Goal: Information Seeking & Learning: Learn about a topic

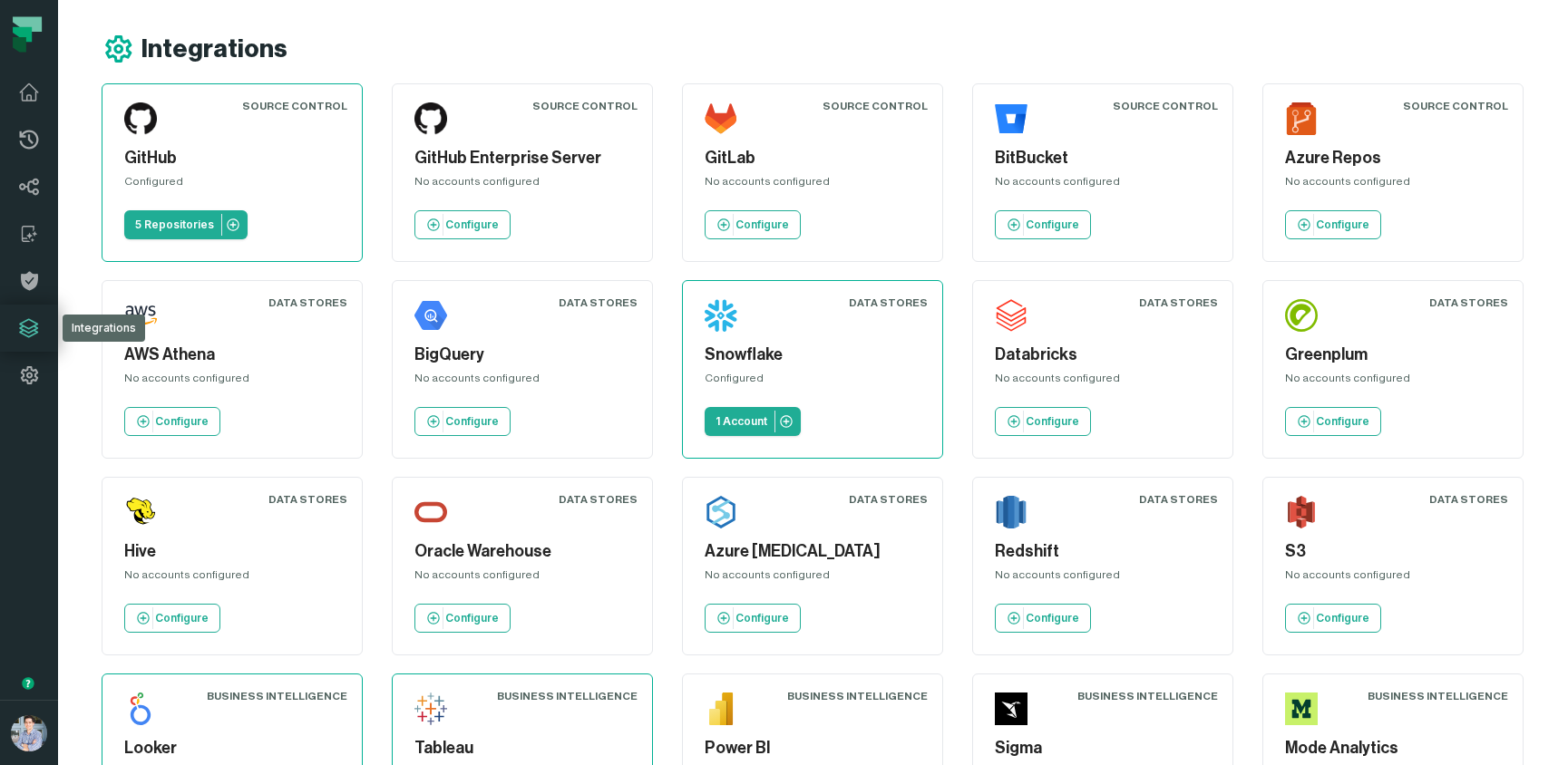
scroll to position [845, 0]
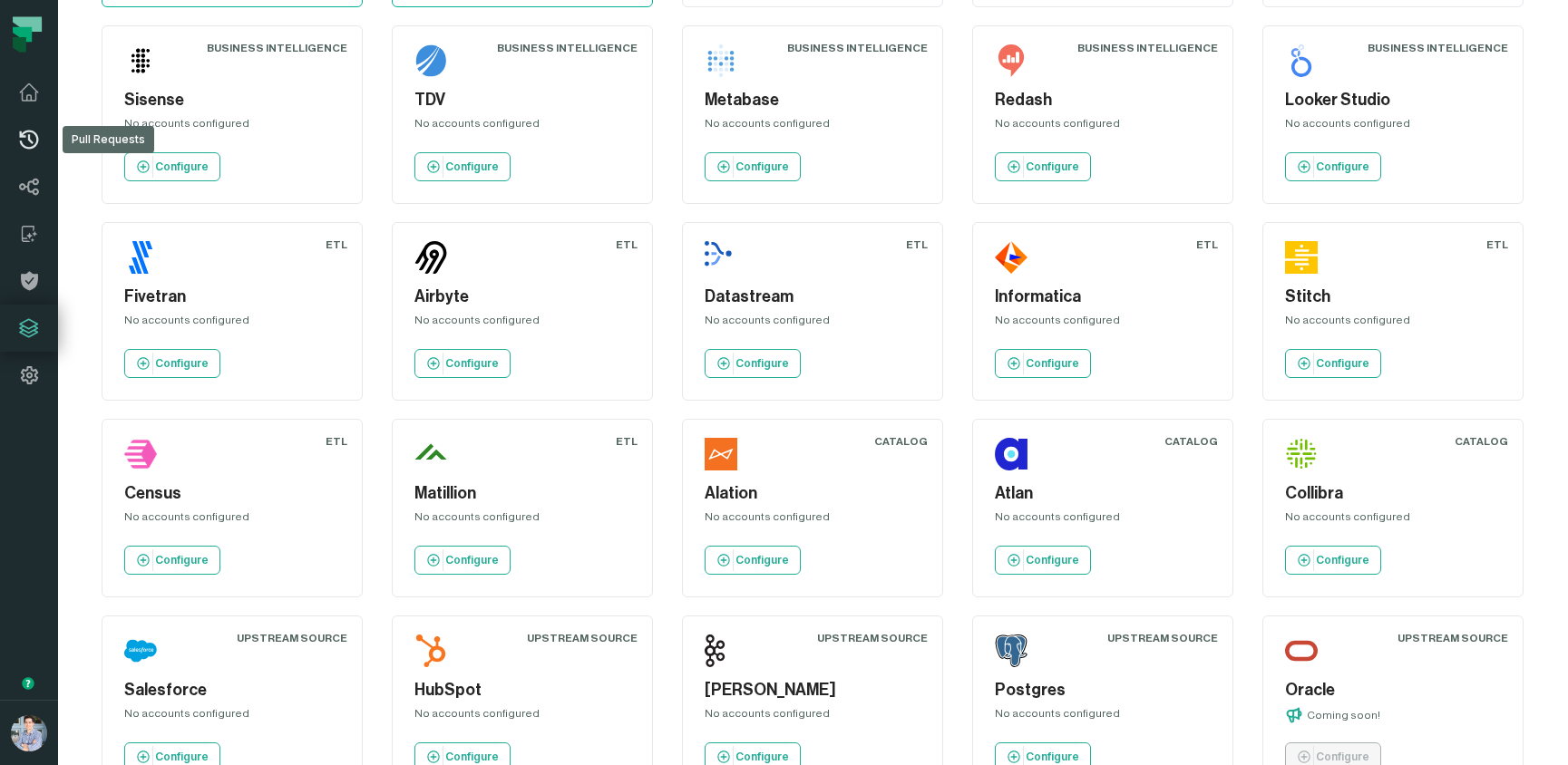
click at [27, 139] on icon at bounding box center [29, 140] width 22 height 22
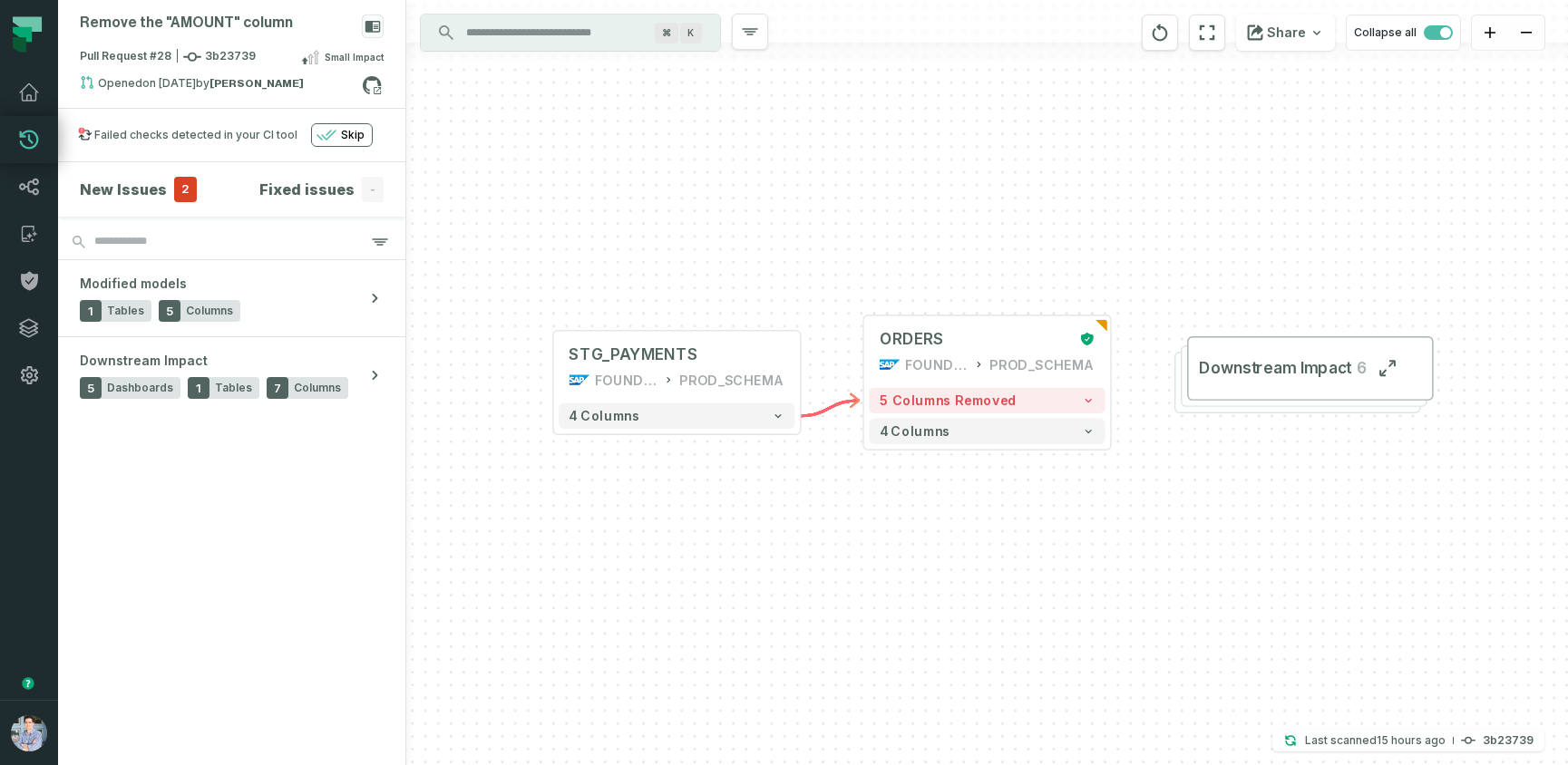
click at [21, 42] on icon at bounding box center [19, 45] width 14 height 16
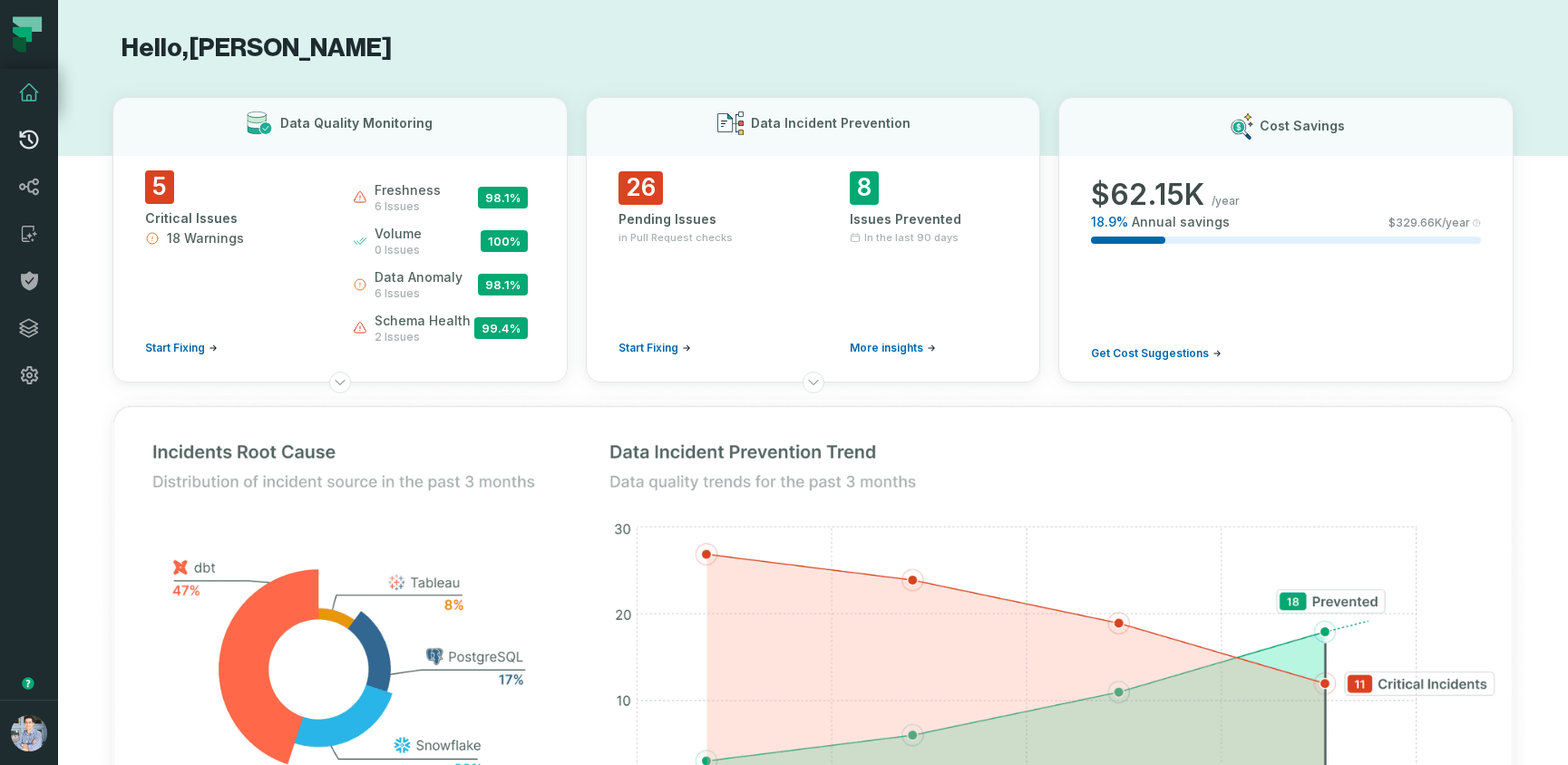
click at [33, 134] on icon at bounding box center [29, 140] width 22 height 22
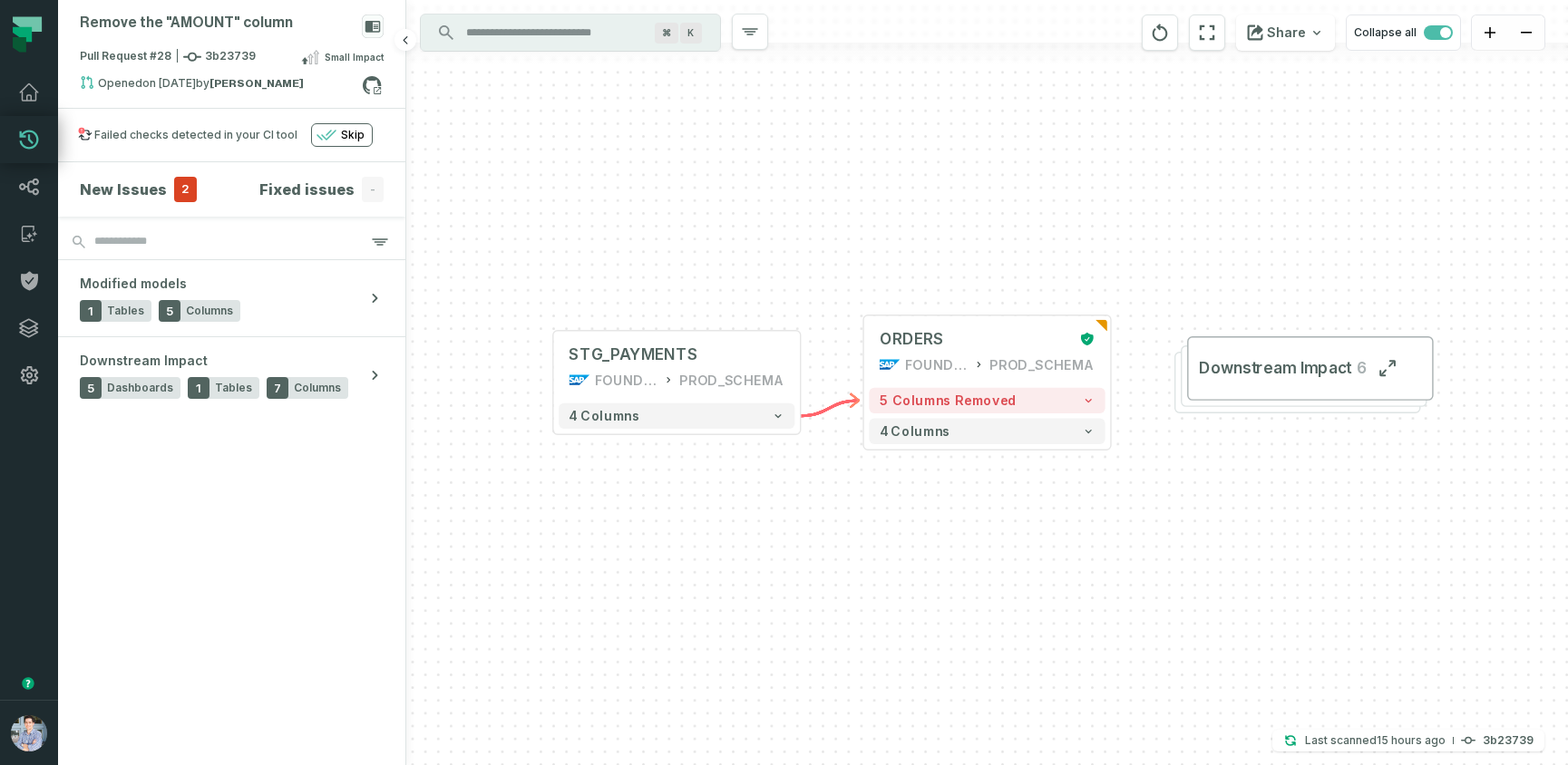
click at [139, 185] on h4 "New Issues" at bounding box center [123, 189] width 87 height 22
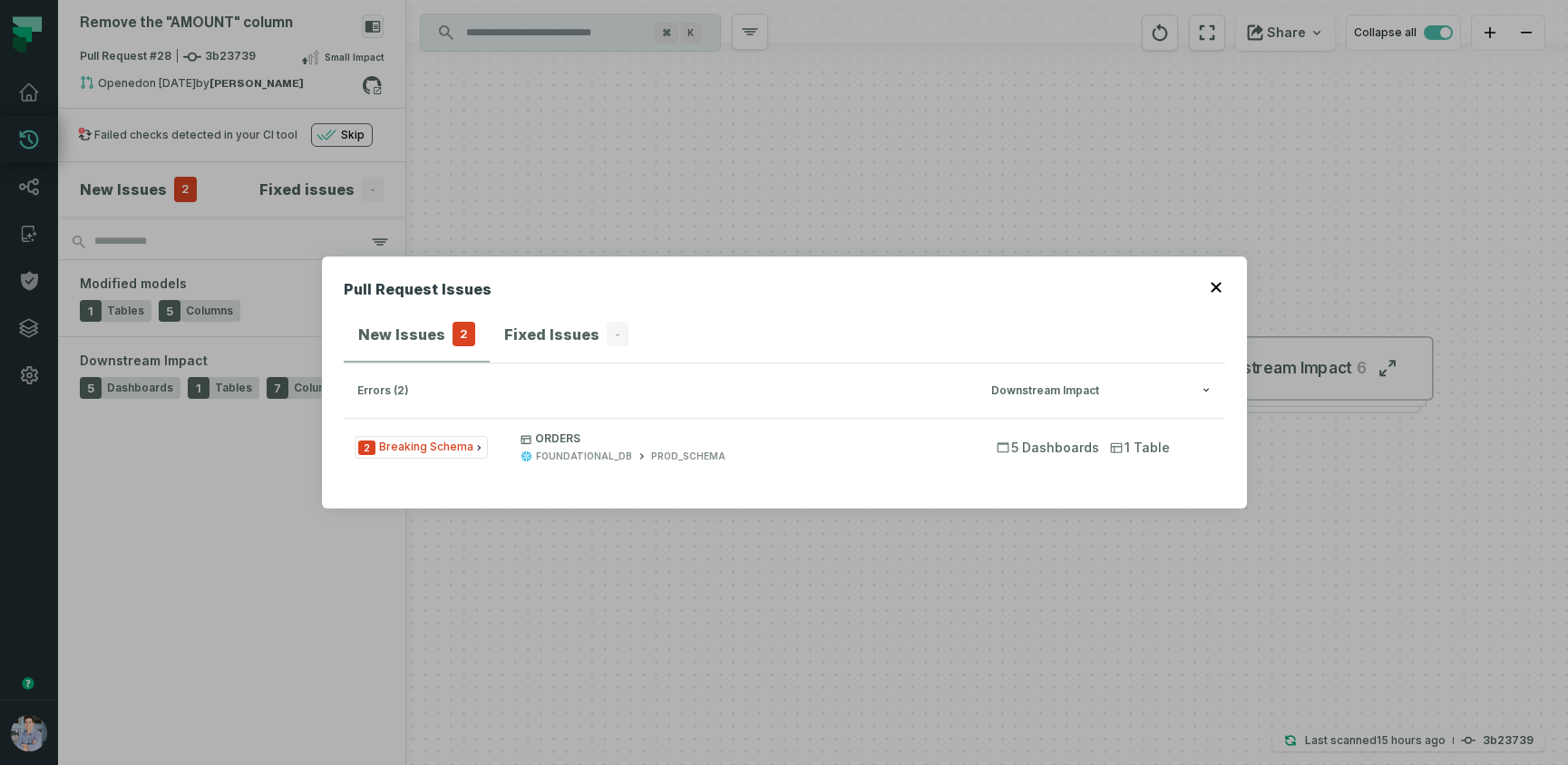
click at [1221, 286] on button "button" at bounding box center [1218, 285] width 15 height 15
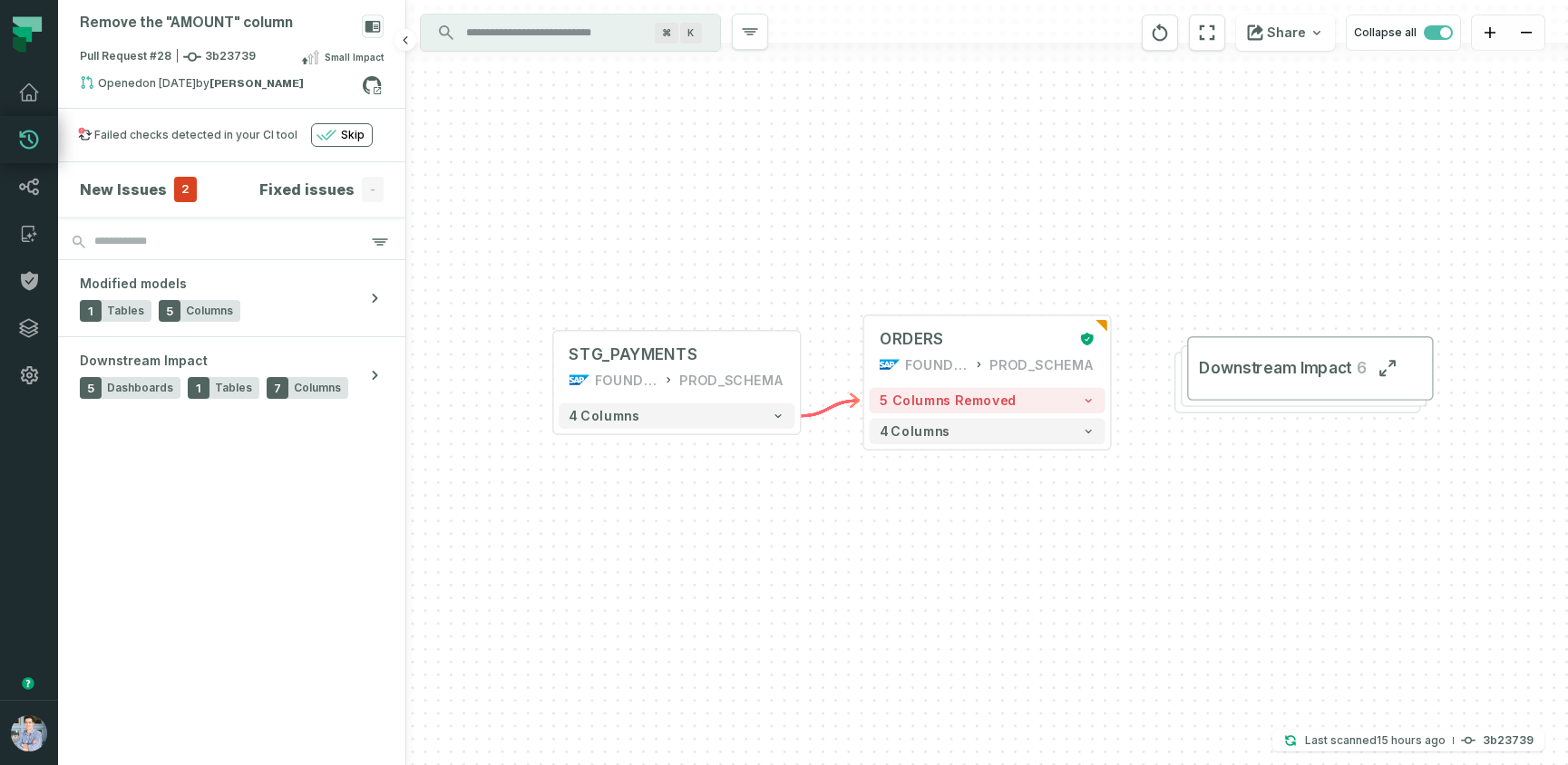
click at [151, 192] on h4 "New Issues" at bounding box center [123, 189] width 87 height 22
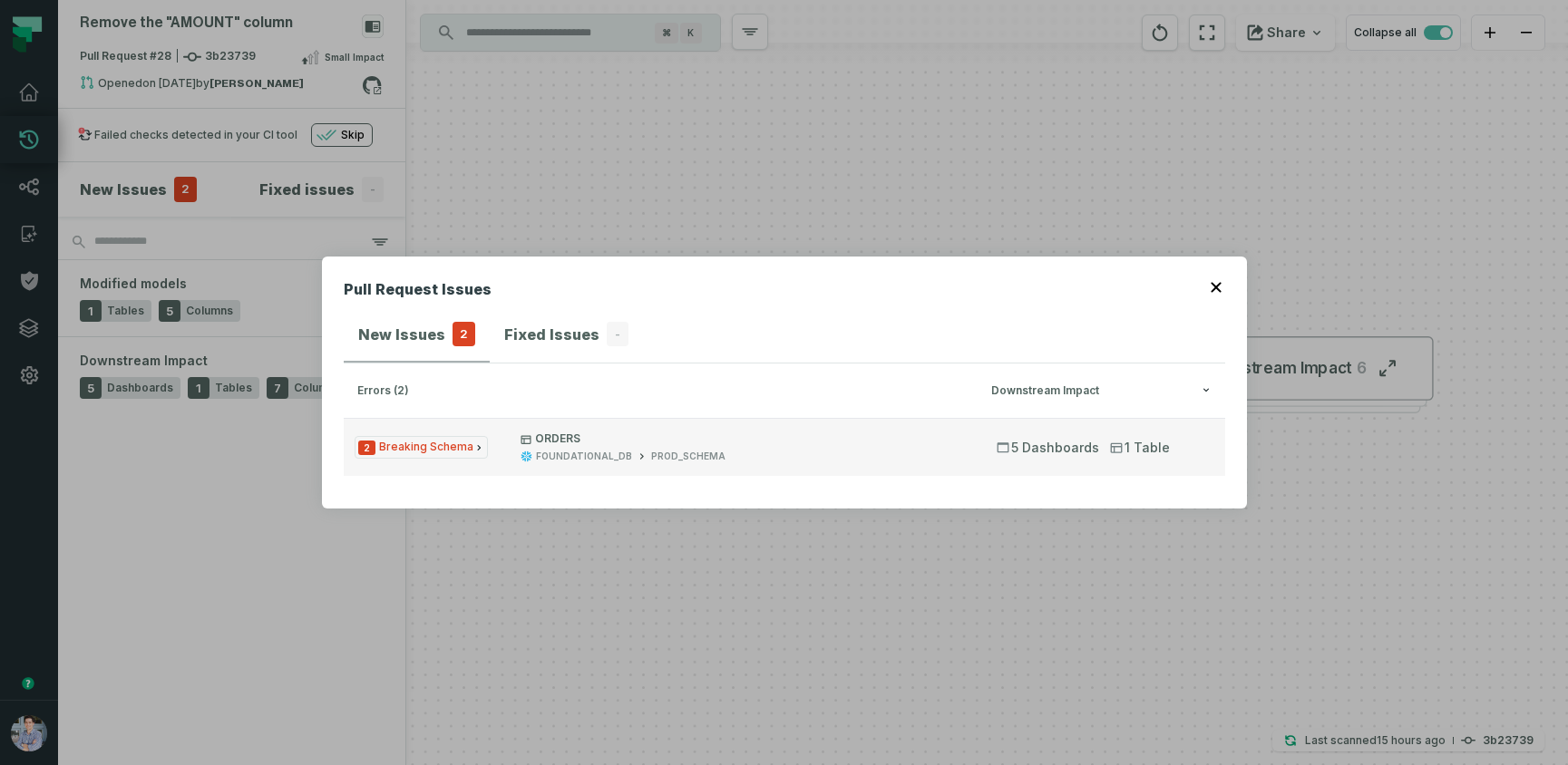
click at [420, 450] on span "2 Breaking Schema" at bounding box center [421, 447] width 133 height 23
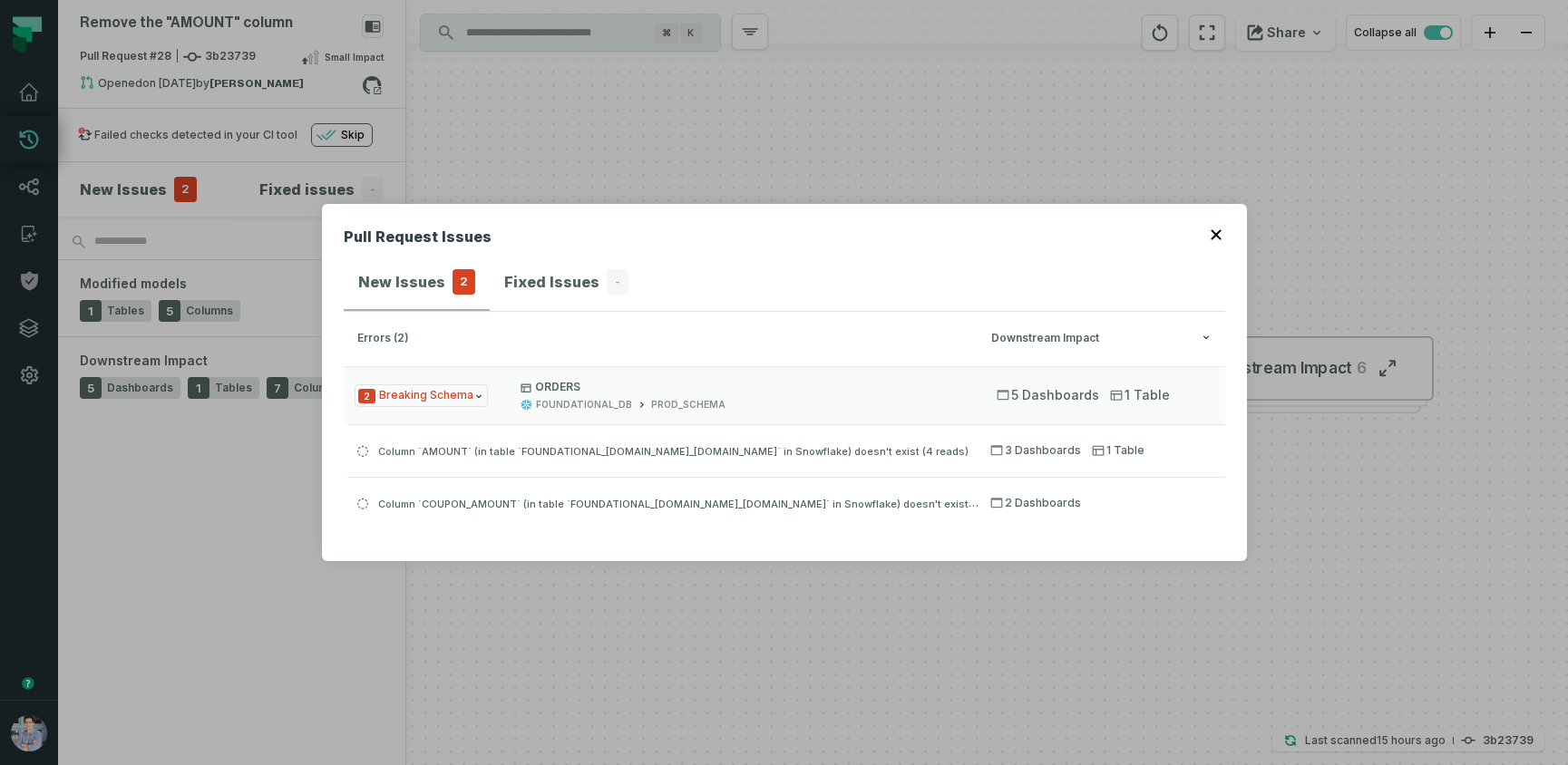
click at [1219, 234] on icon "button" at bounding box center [1216, 235] width 11 height 11
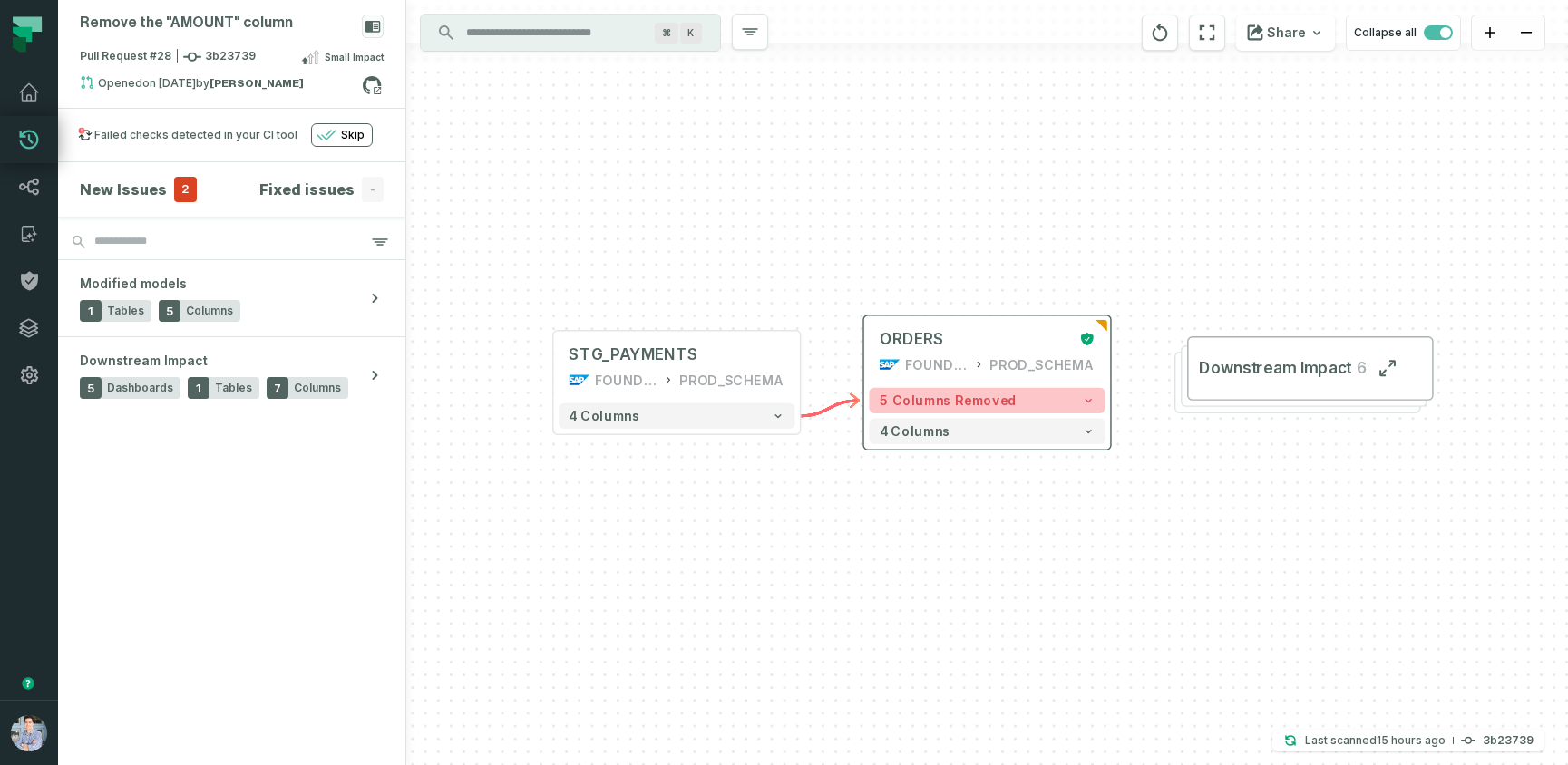
click at [958, 403] on span "5 columns removed" at bounding box center [948, 399] width 137 height 16
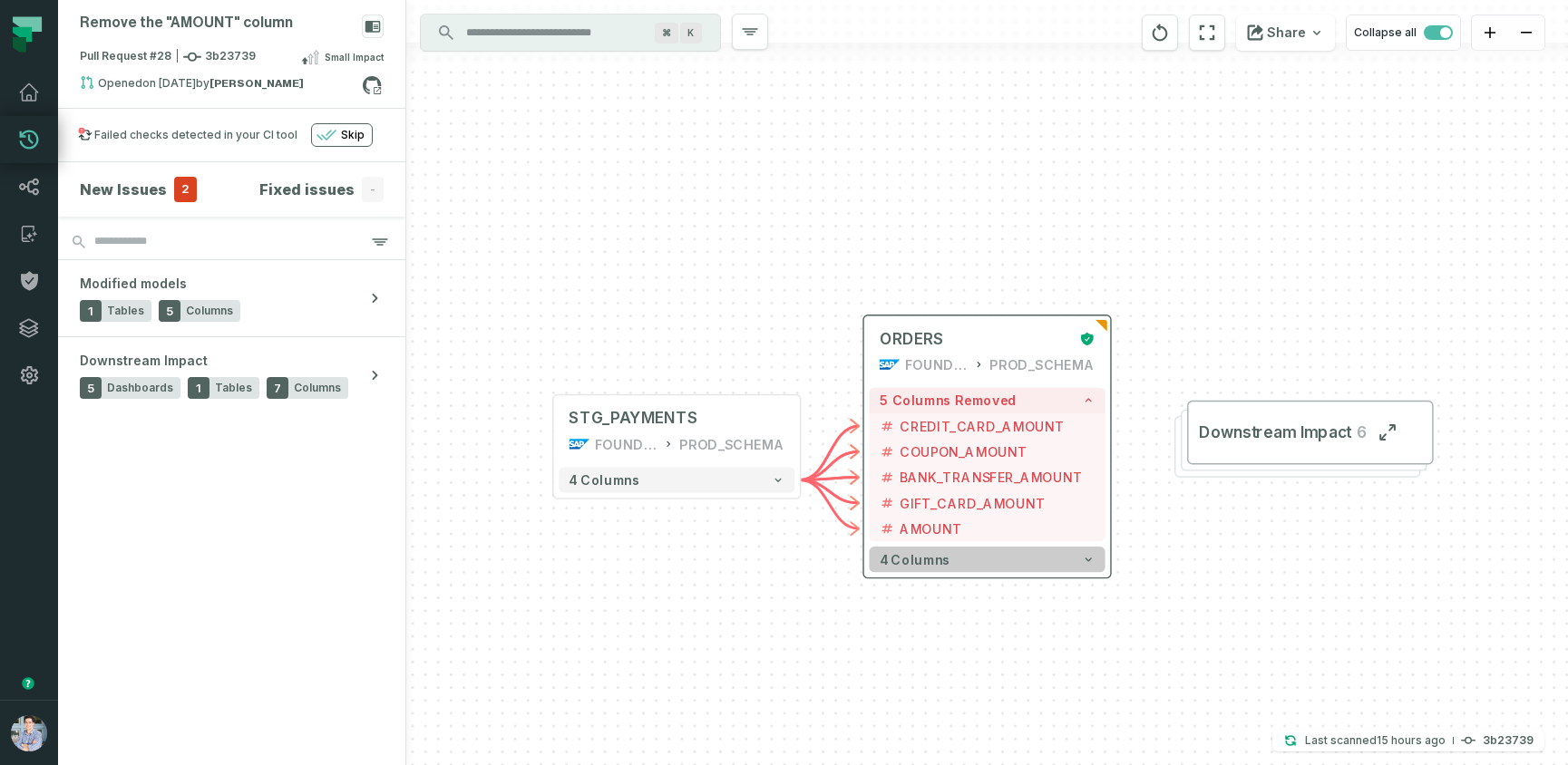
click at [923, 570] on button "4 columns" at bounding box center [987, 559] width 236 height 26
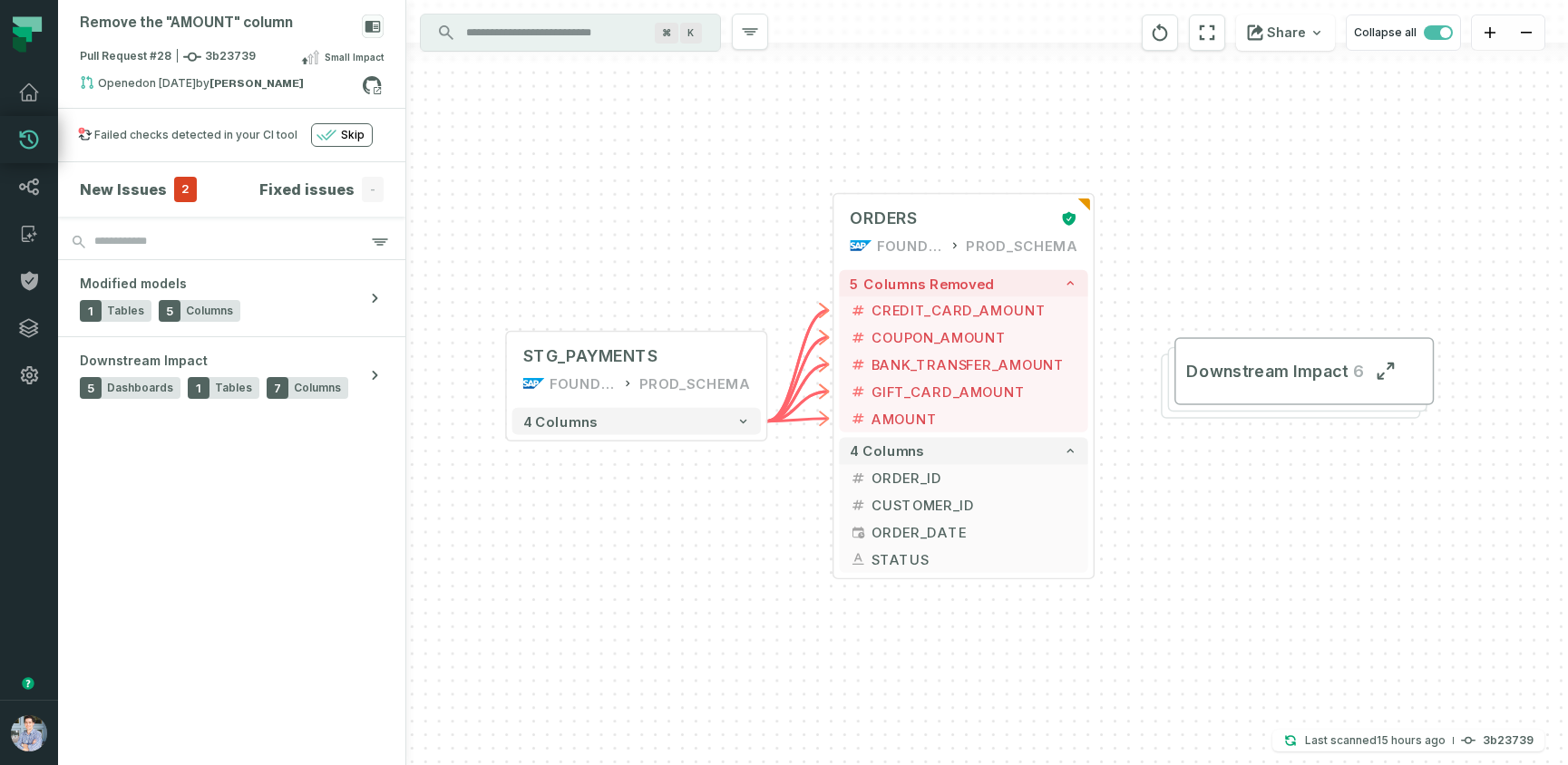
drag, startPoint x: 702, startPoint y: 671, endPoint x: 658, endPoint y: 561, distance: 118.5
click at [658, 561] on div "+ ORDERS FOUNDATIONAL_DB PROD_SCHEMA + 5 columns removed - CREDIT_CARD_AMOUNT -…" at bounding box center [987, 382] width 1161 height 765
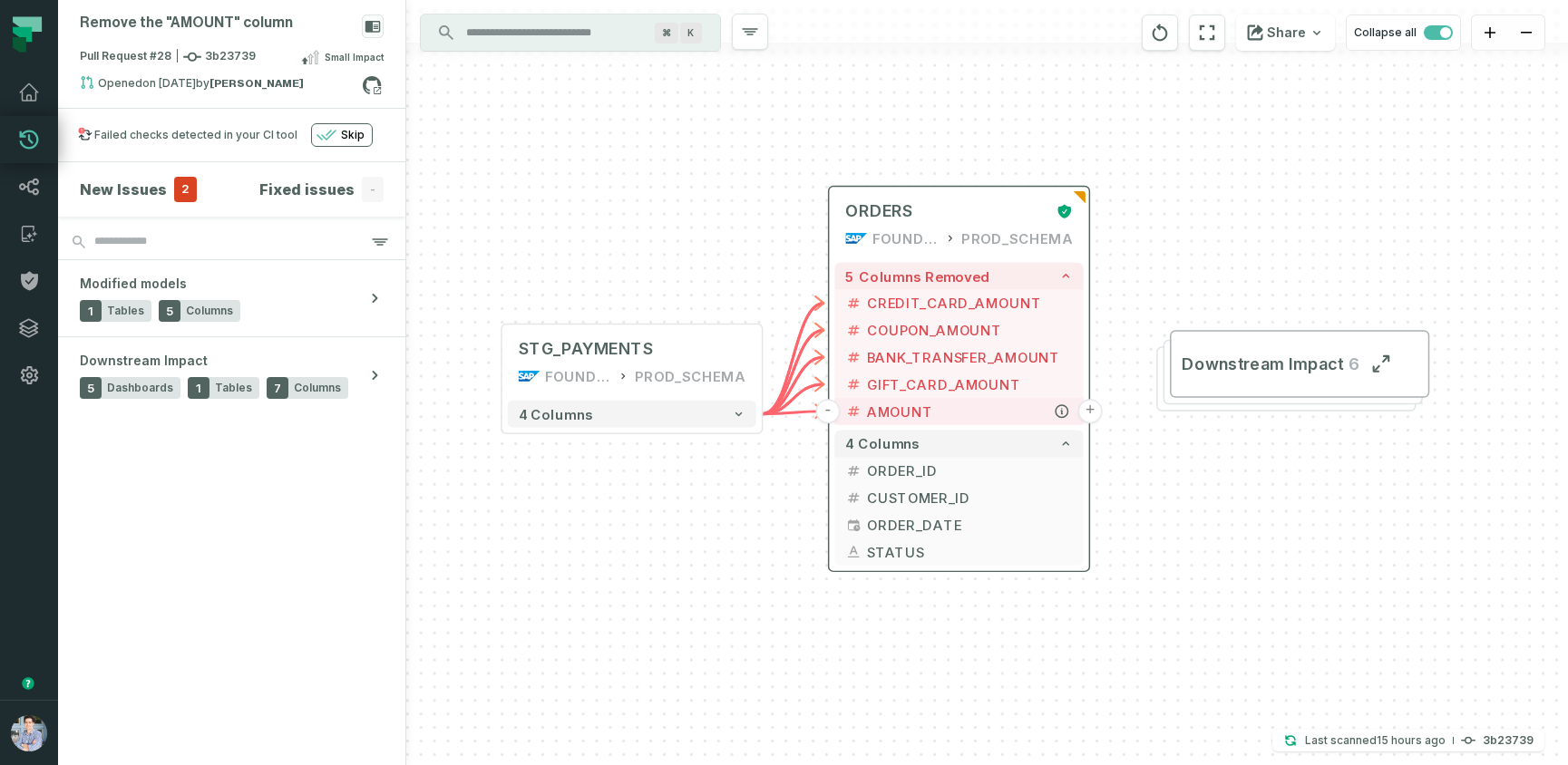
click at [1091, 410] on button "+" at bounding box center [1090, 410] width 25 height 25
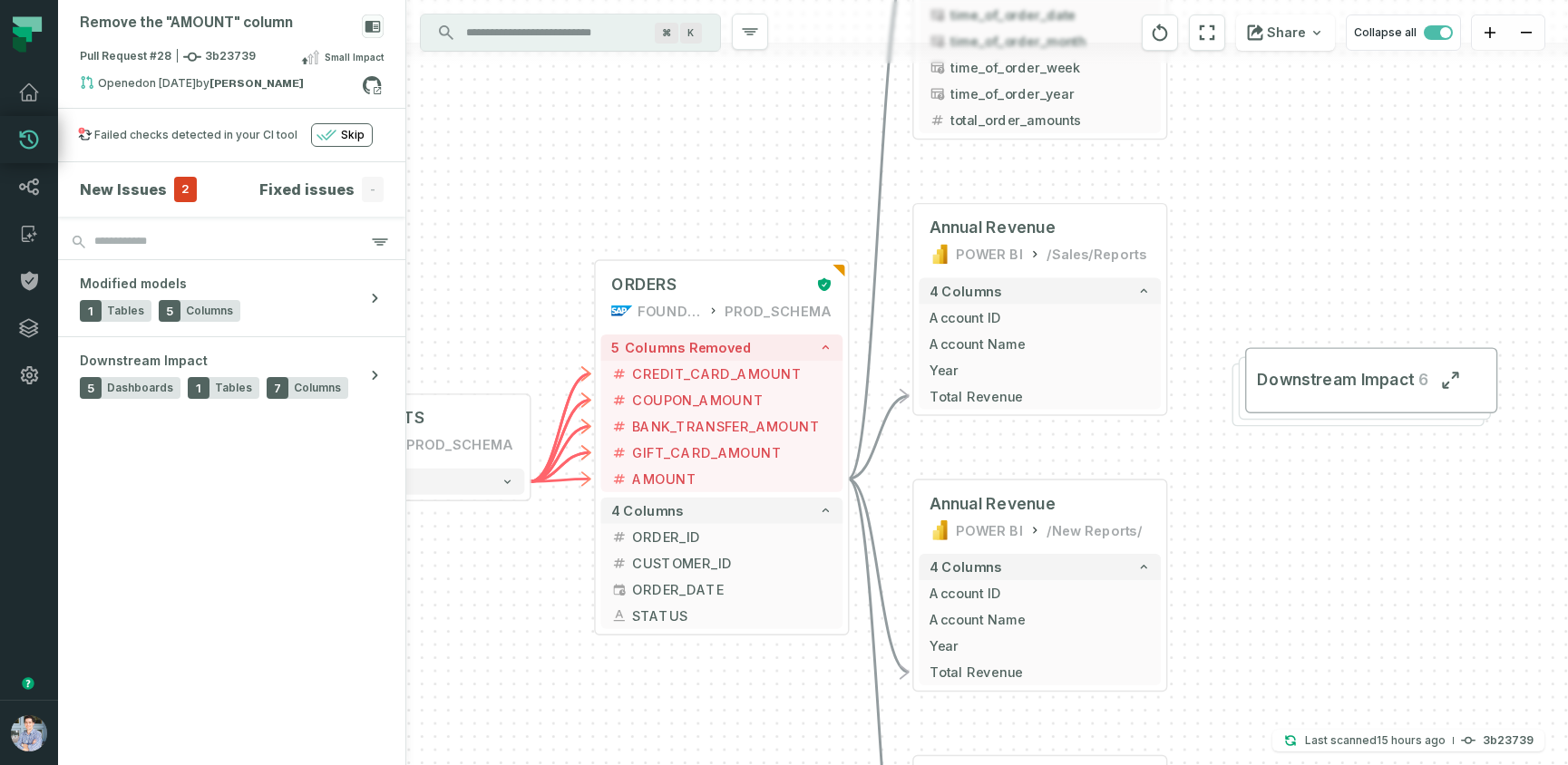
drag, startPoint x: 1282, startPoint y: 519, endPoint x: 1294, endPoint y: 186, distance: 333.2
click at [1294, 186] on div "+ orders foundational view + 8 columns + id - order_amount + time_of_order + ti…" at bounding box center [987, 382] width 1161 height 765
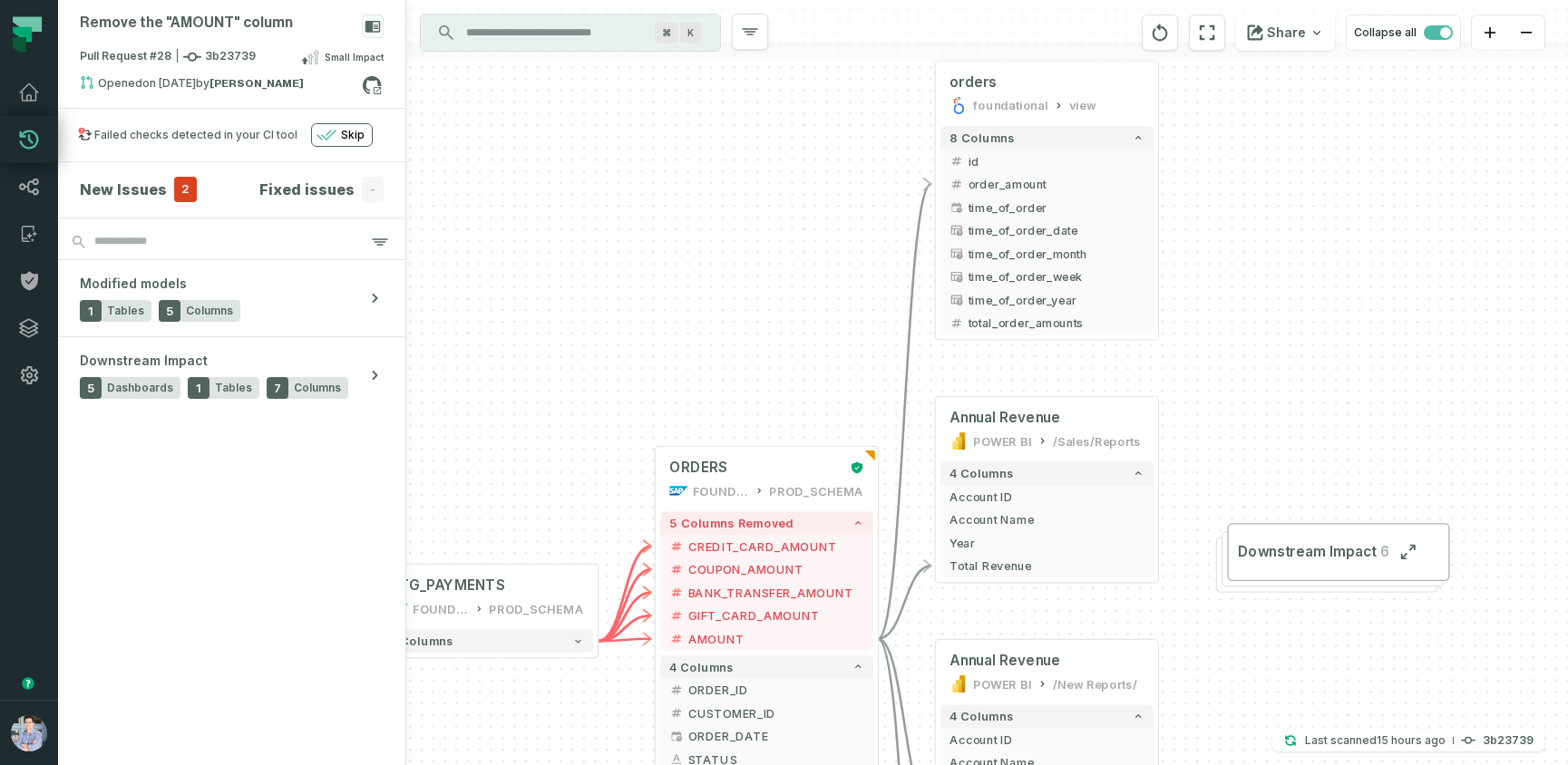
drag, startPoint x: 1294, startPoint y: 186, endPoint x: 1265, endPoint y: 377, distance: 193.2
click at [1265, 377] on div "+ orders foundational view + 8 columns + id - order_amount + time_of_order + ti…" at bounding box center [987, 382] width 1161 height 765
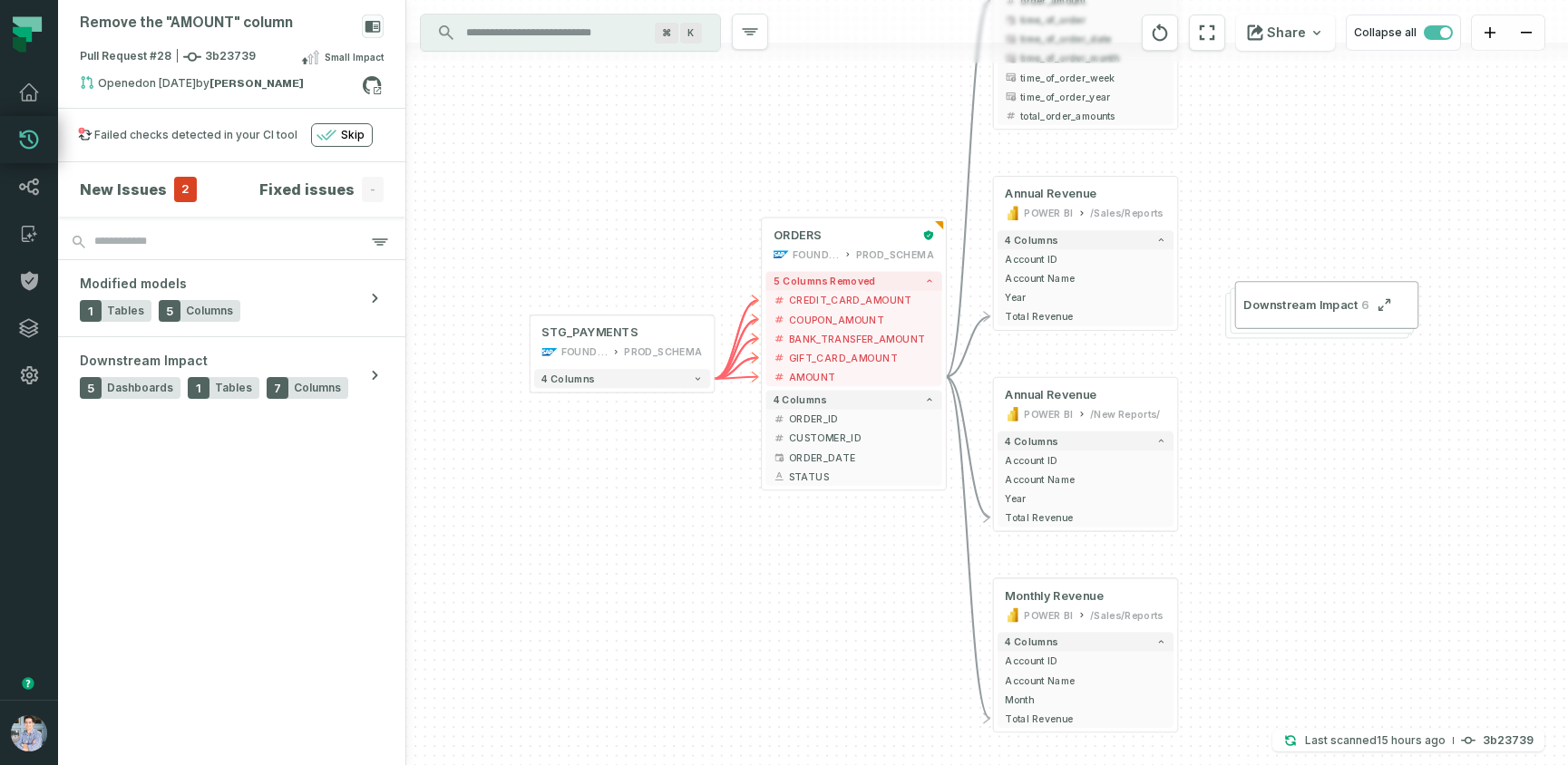
drag, startPoint x: 1265, startPoint y: 377, endPoint x: 1270, endPoint y: 164, distance: 213.1
click at [1270, 164] on div "+ orders foundational view + 8 columns + id - order_amount + time_of_order + ti…" at bounding box center [987, 382] width 1161 height 765
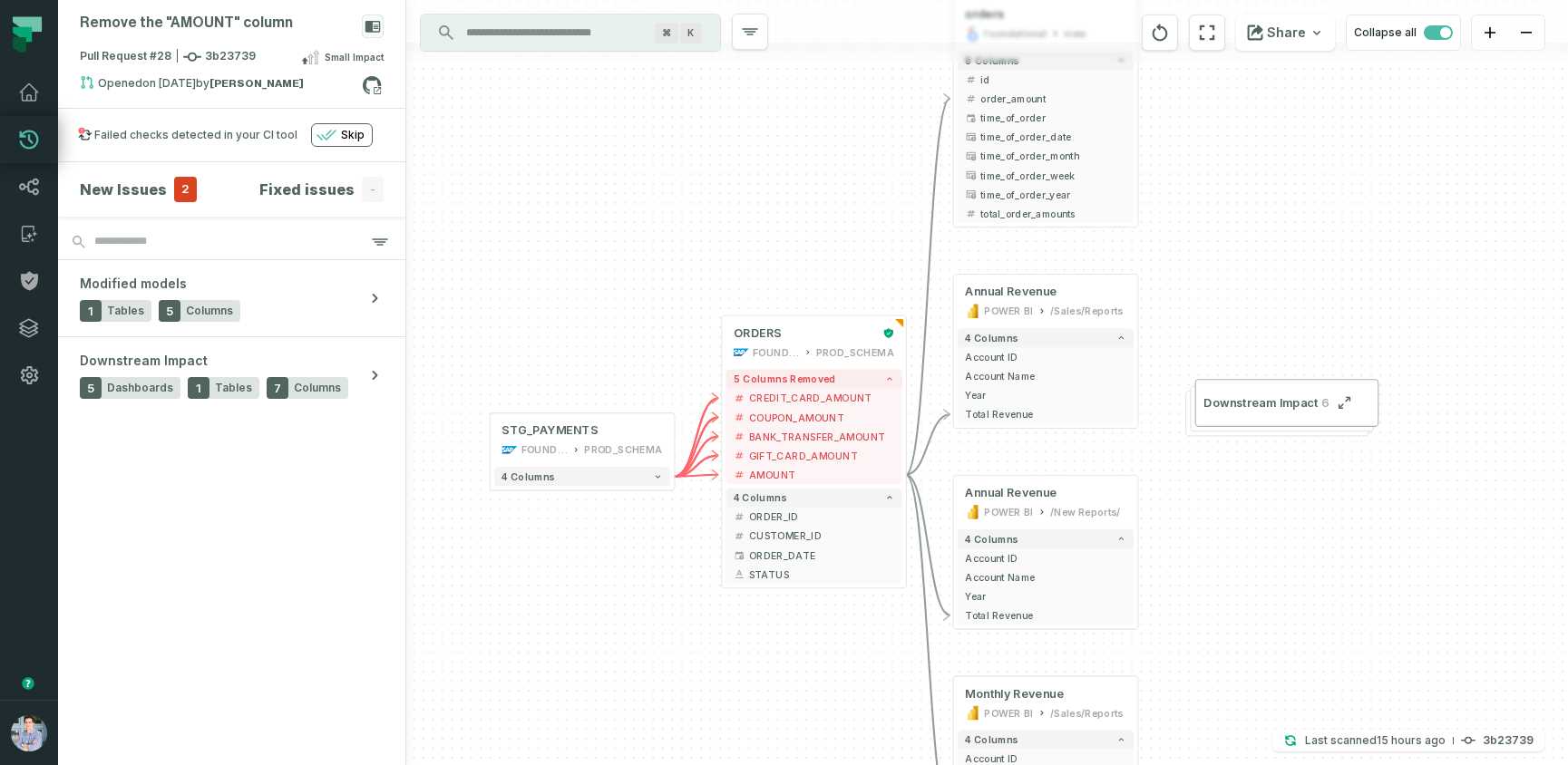
drag, startPoint x: 1315, startPoint y: 487, endPoint x: 1275, endPoint y: 585, distance: 105.8
click at [1275, 585] on div "+ orders foundational view + 8 columns + id - order_amount + time_of_order + ti…" at bounding box center [987, 382] width 1161 height 765
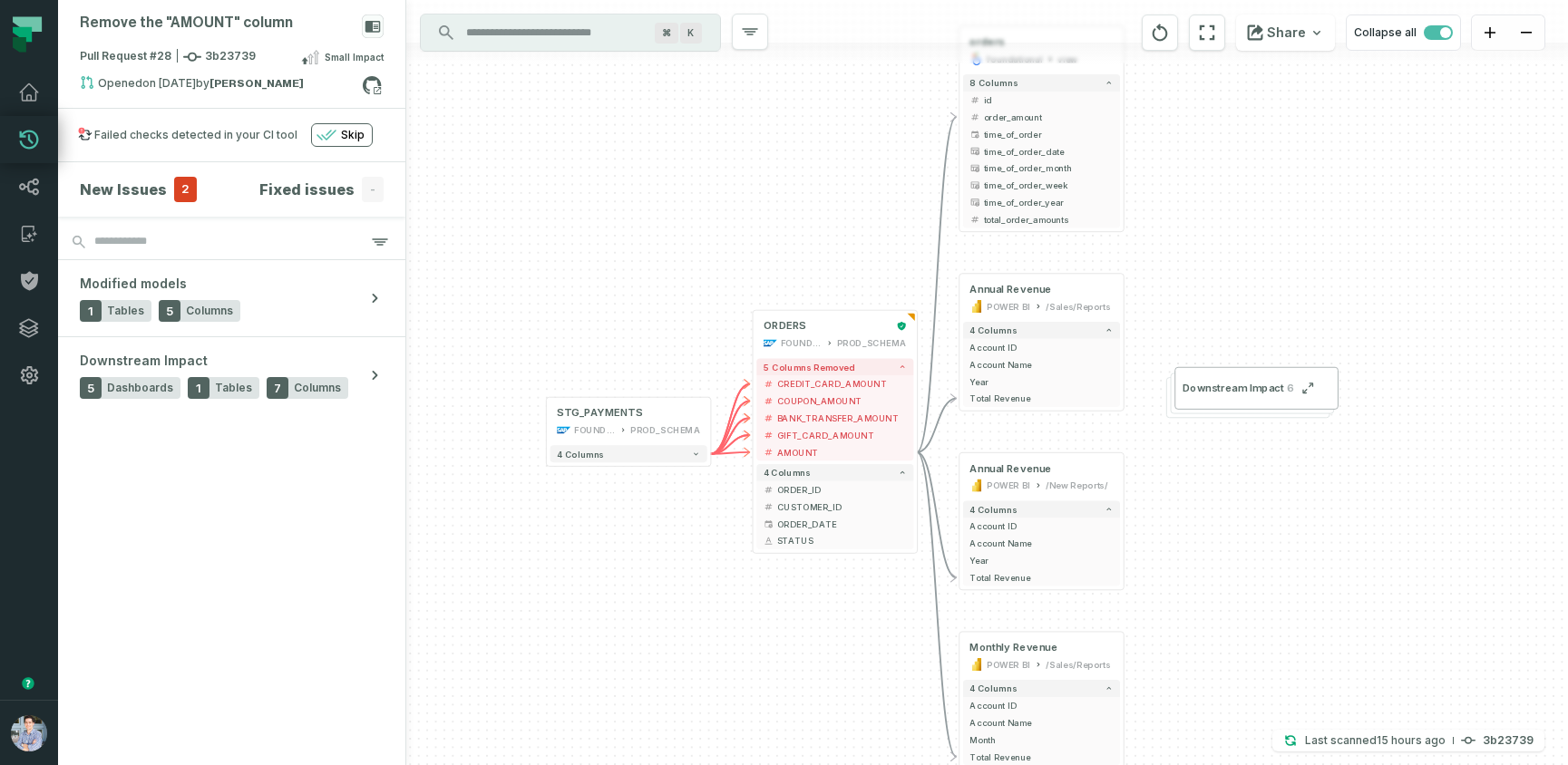
drag, startPoint x: 1275, startPoint y: 585, endPoint x: 1246, endPoint y: 550, distance: 45.5
click at [1246, 550] on div "+ orders foundational view + 8 columns + id - order_amount + time_of_order + ti…" at bounding box center [987, 382] width 1161 height 765
click at [1247, 398] on button "Downstream Impact 6" at bounding box center [1255, 388] width 164 height 43
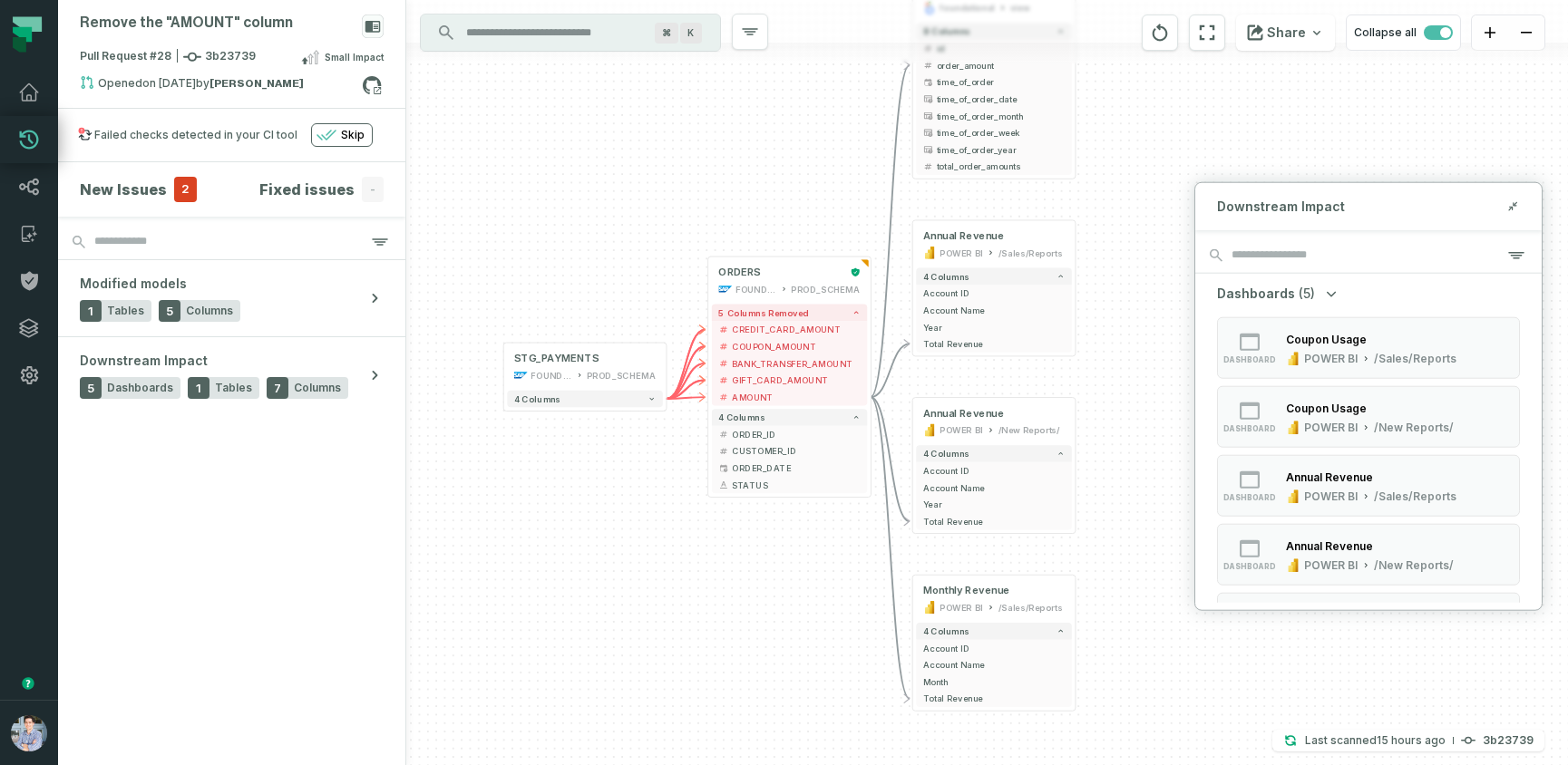
drag, startPoint x: 775, startPoint y: 704, endPoint x: 726, endPoint y: 646, distance: 75.9
click at [726, 646] on div "+ orders foundational view + 8 columns + id - order_amount + time_of_order + ti…" at bounding box center [987, 382] width 1161 height 765
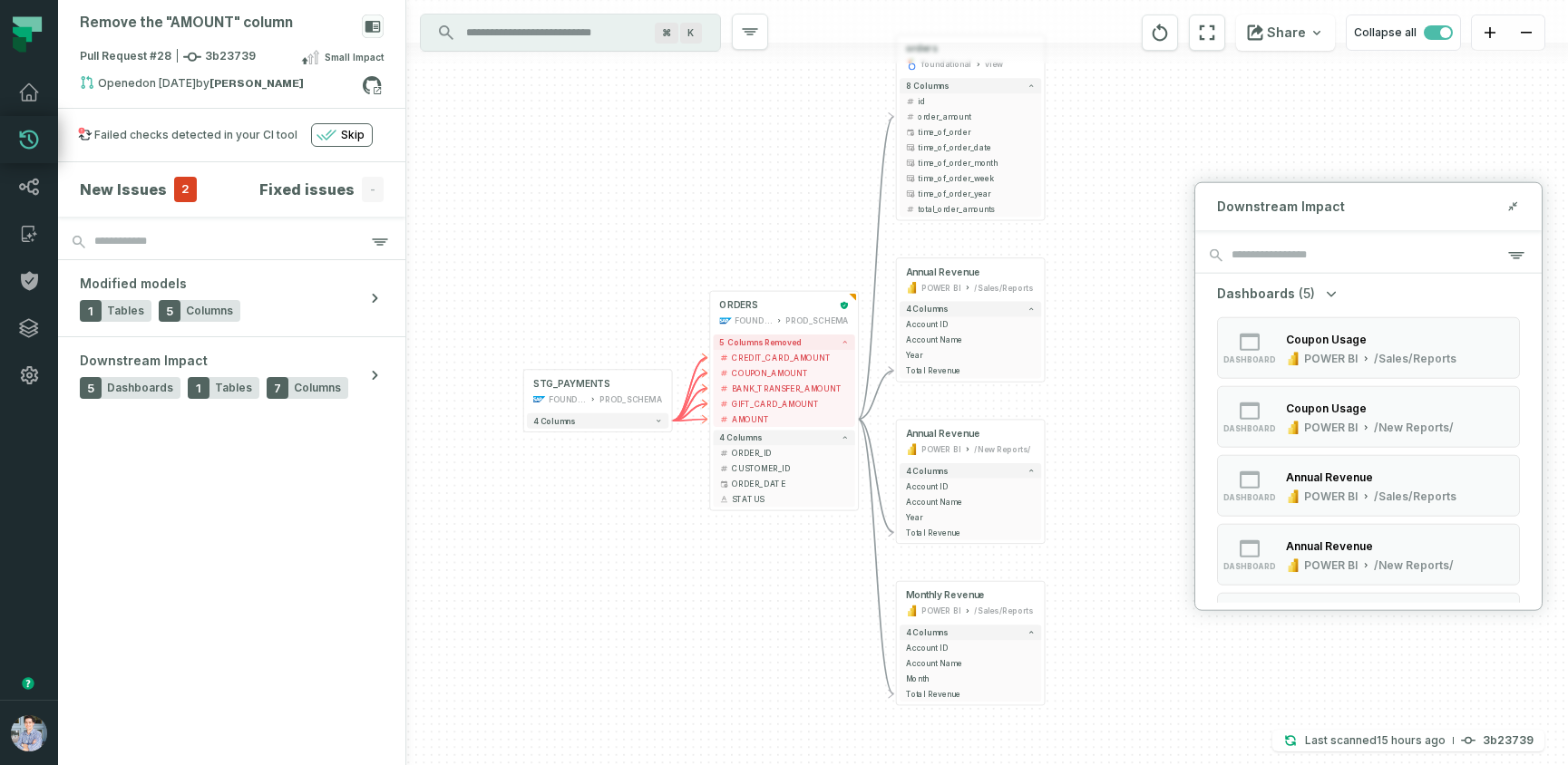
click at [729, 646] on div "+ orders foundational view + 8 columns + id - order_amount + time_of_order + ti…" at bounding box center [987, 382] width 1161 height 765
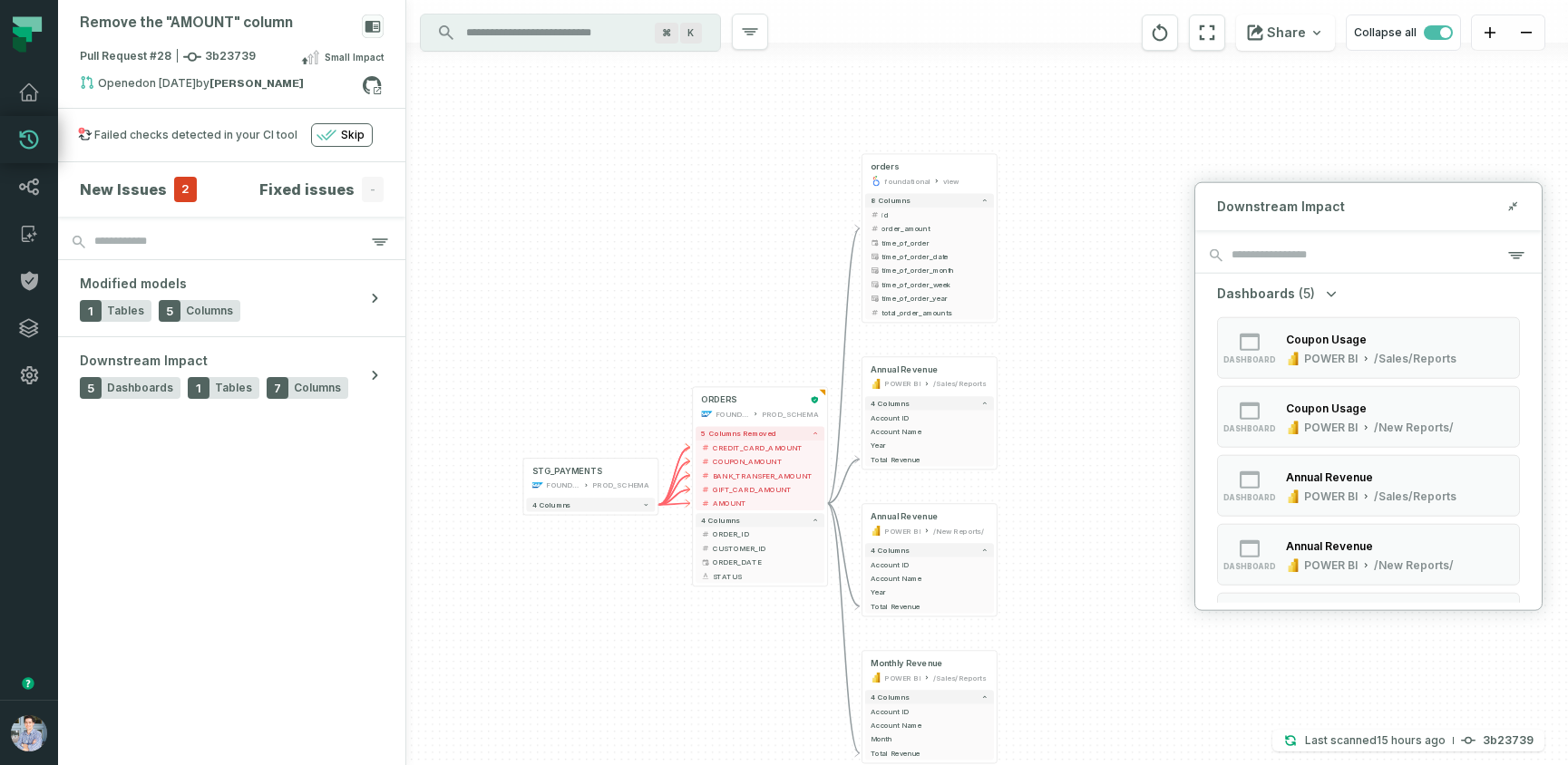
drag, startPoint x: 729, startPoint y: 646, endPoint x: 709, endPoint y: 709, distance: 66.1
click at [709, 709] on div "+ orders foundational view + 8 columns + id - order_amount + time_of_order + ti…" at bounding box center [987, 382] width 1161 height 765
click at [966, 430] on span "Account Name" at bounding box center [929, 431] width 118 height 11
click at [995, 398] on div "4 columns + Account ID + Account Name + Year - Total Revenue" at bounding box center [929, 430] width 134 height 75
click at [1028, 400] on div "+ orders foundational view + 8 columns + id - order_amount + time_of_order + ti…" at bounding box center [987, 382] width 1161 height 765
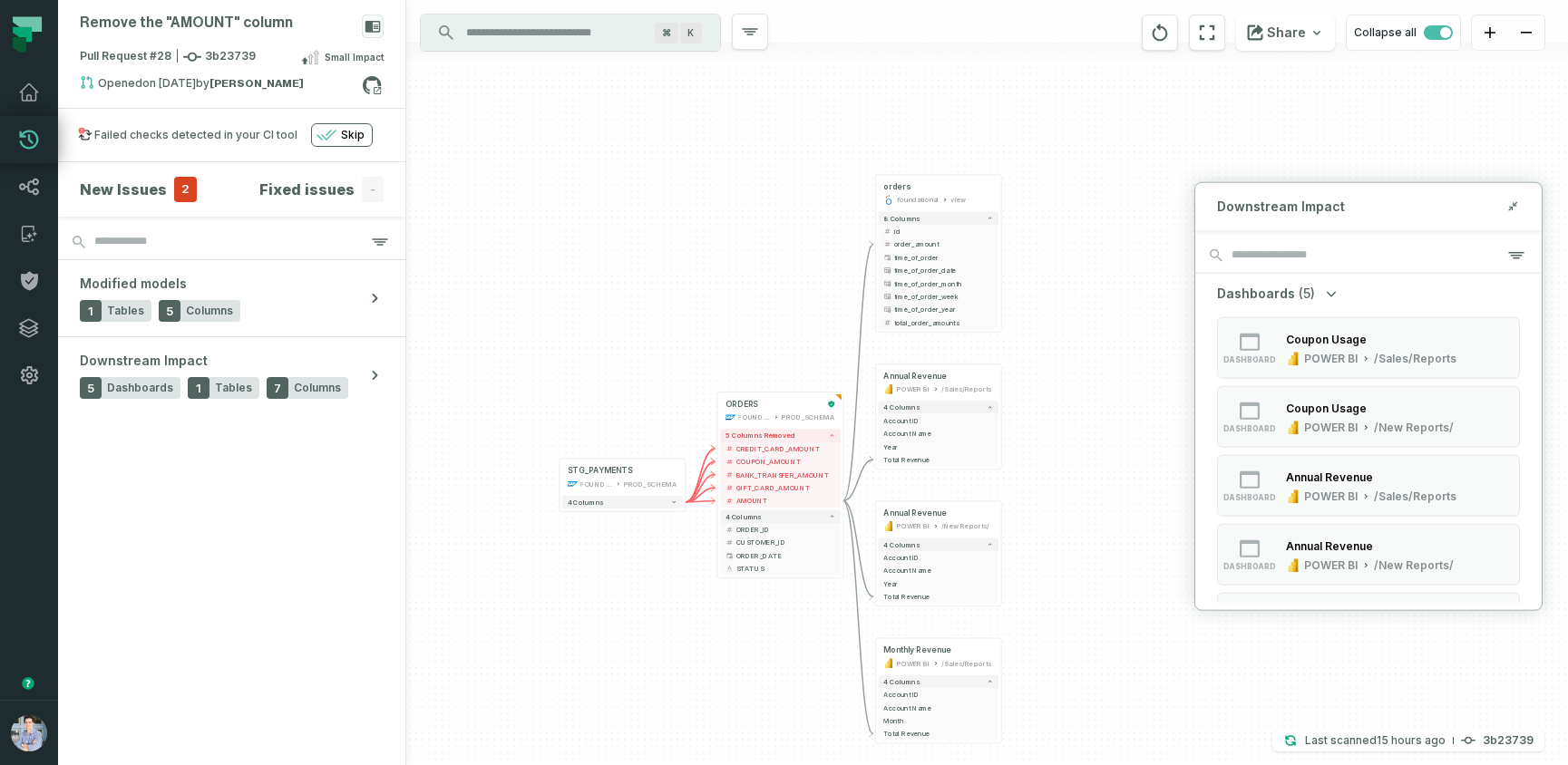
click at [1125, 414] on div "+ orders foundational view + 8 columns + id - order_amount + time_of_order + ti…" at bounding box center [987, 382] width 1161 height 765
click at [112, 189] on h4 "New Issues" at bounding box center [123, 189] width 87 height 22
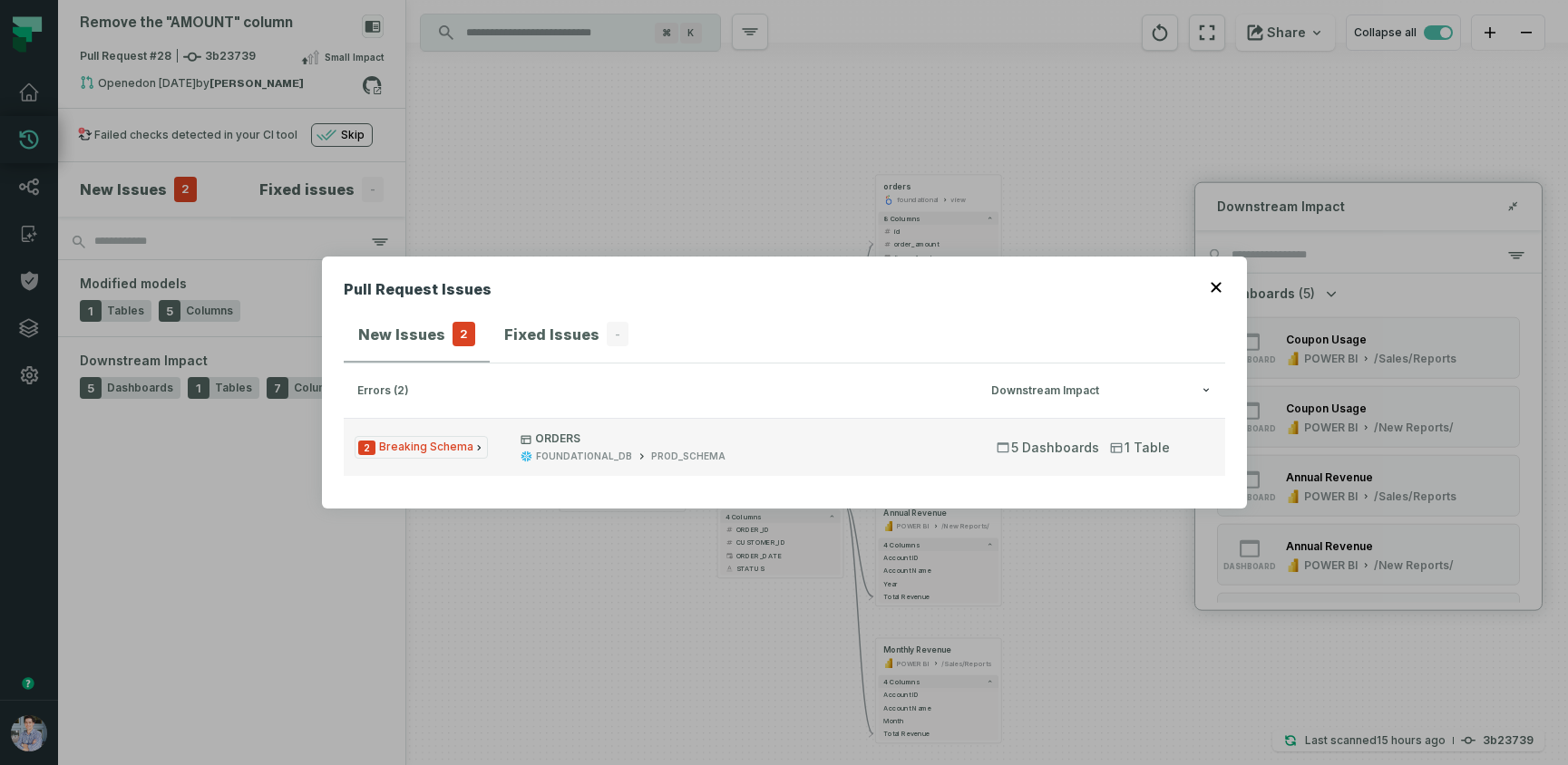
click at [395, 449] on span "2 Breaking Schema" at bounding box center [421, 447] width 133 height 23
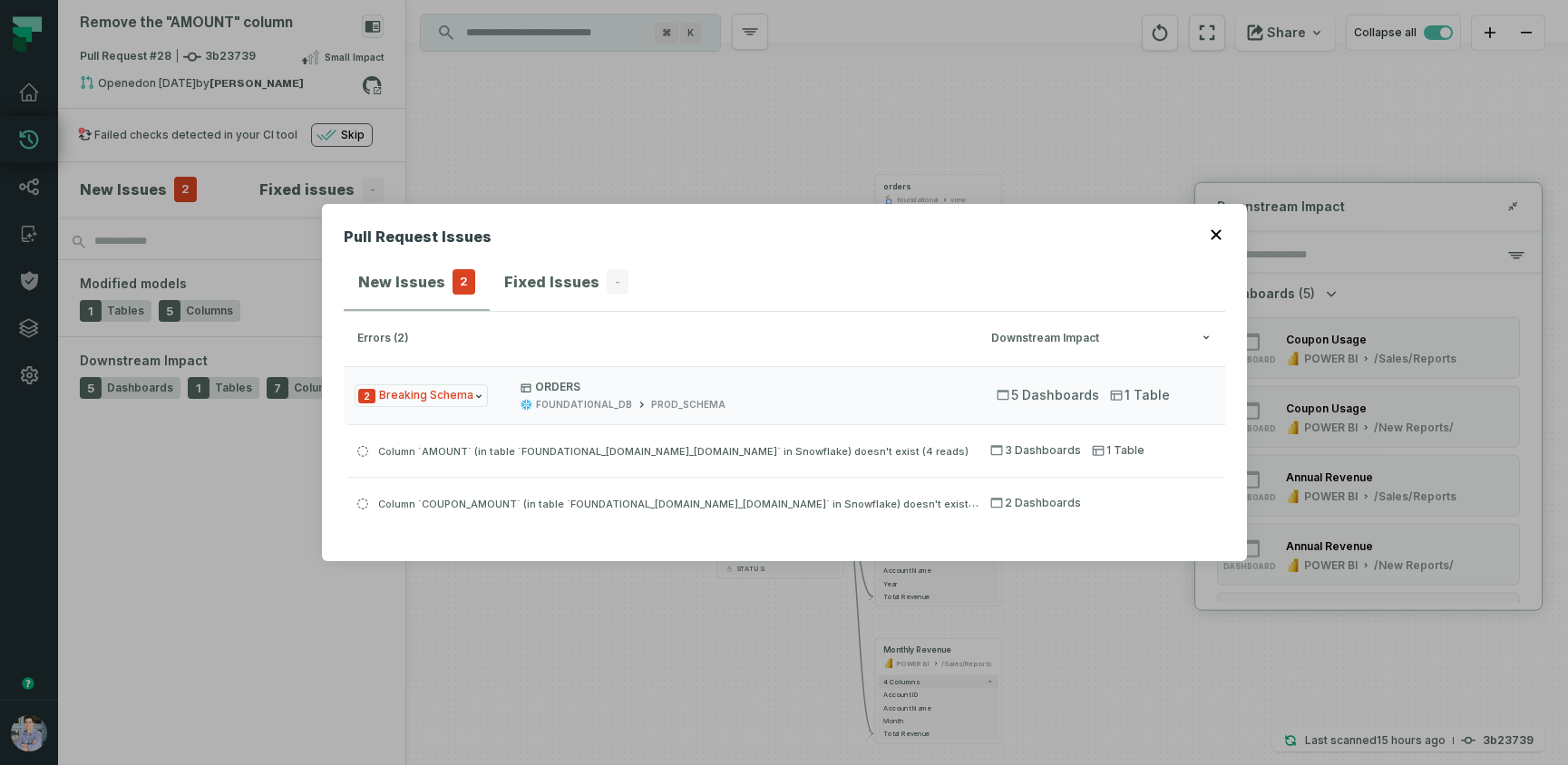
click at [1214, 236] on icon "button" at bounding box center [1215, 235] width 10 height 10
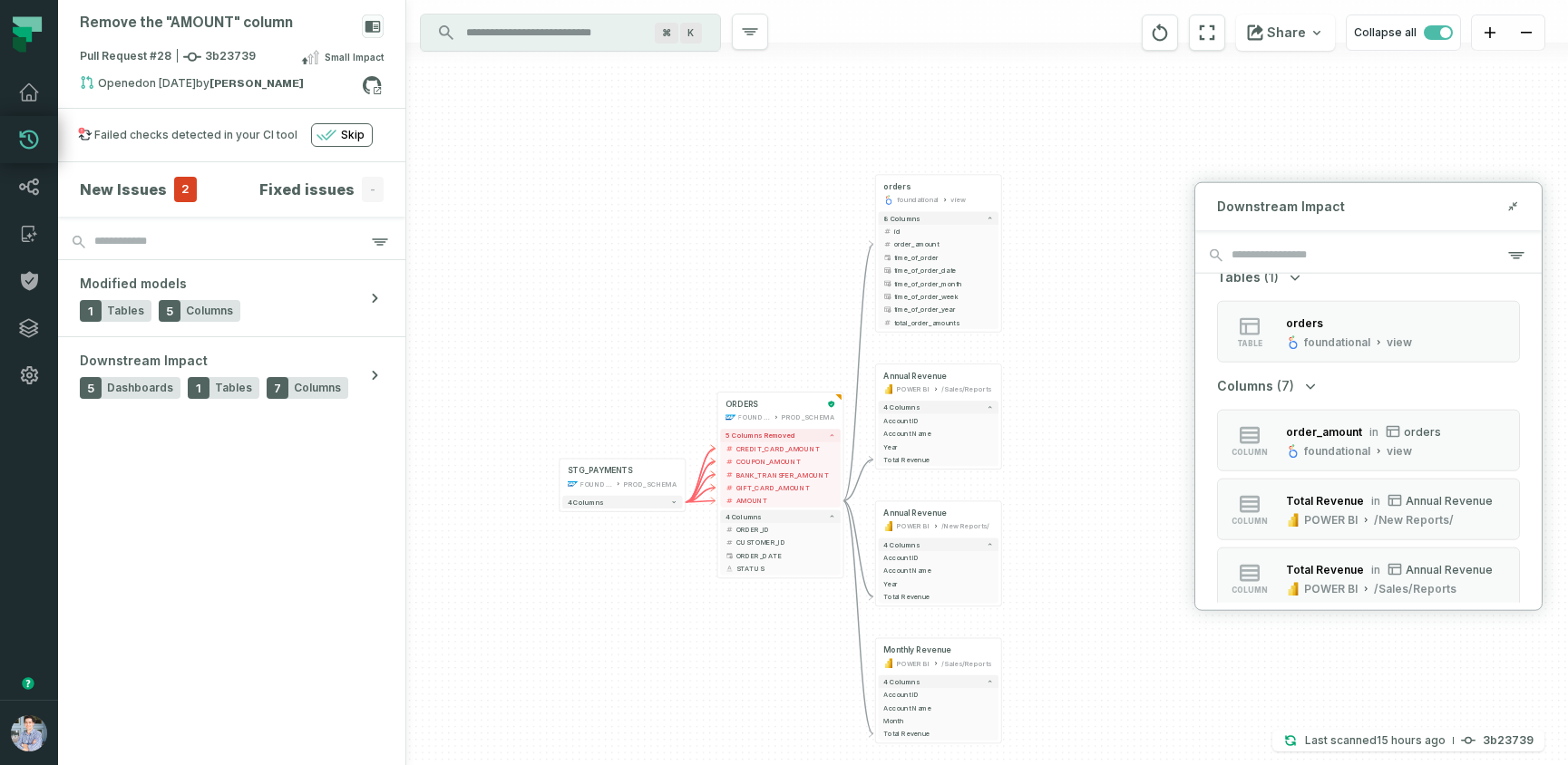
scroll to position [389, 0]
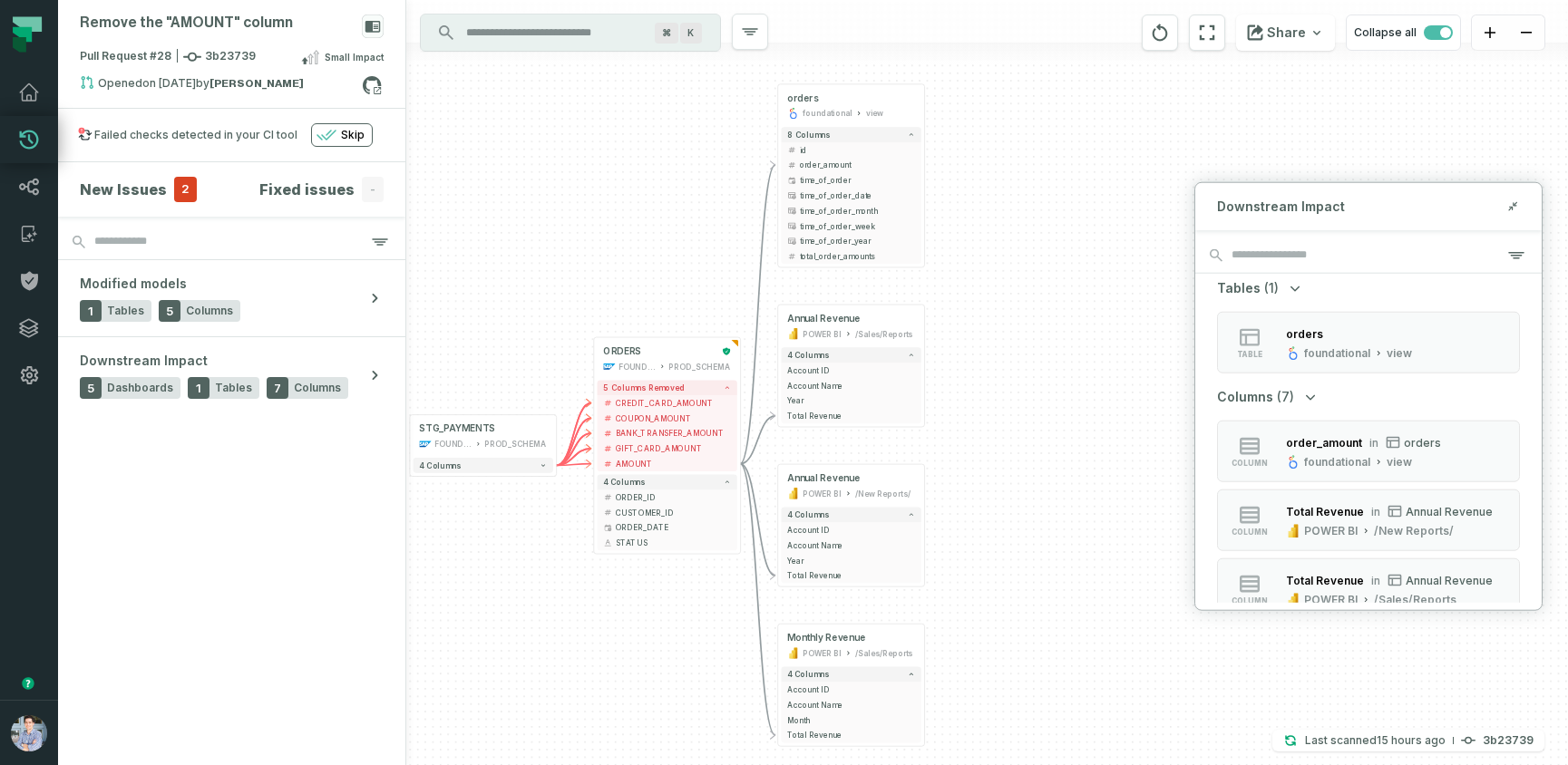
drag, startPoint x: 1115, startPoint y: 648, endPoint x: 1054, endPoint y: 635, distance: 62.4
click at [1054, 635] on div "+ orders foundational view + 8 columns + id - order_amount + time_of_order + ti…" at bounding box center [987, 382] width 1161 height 765
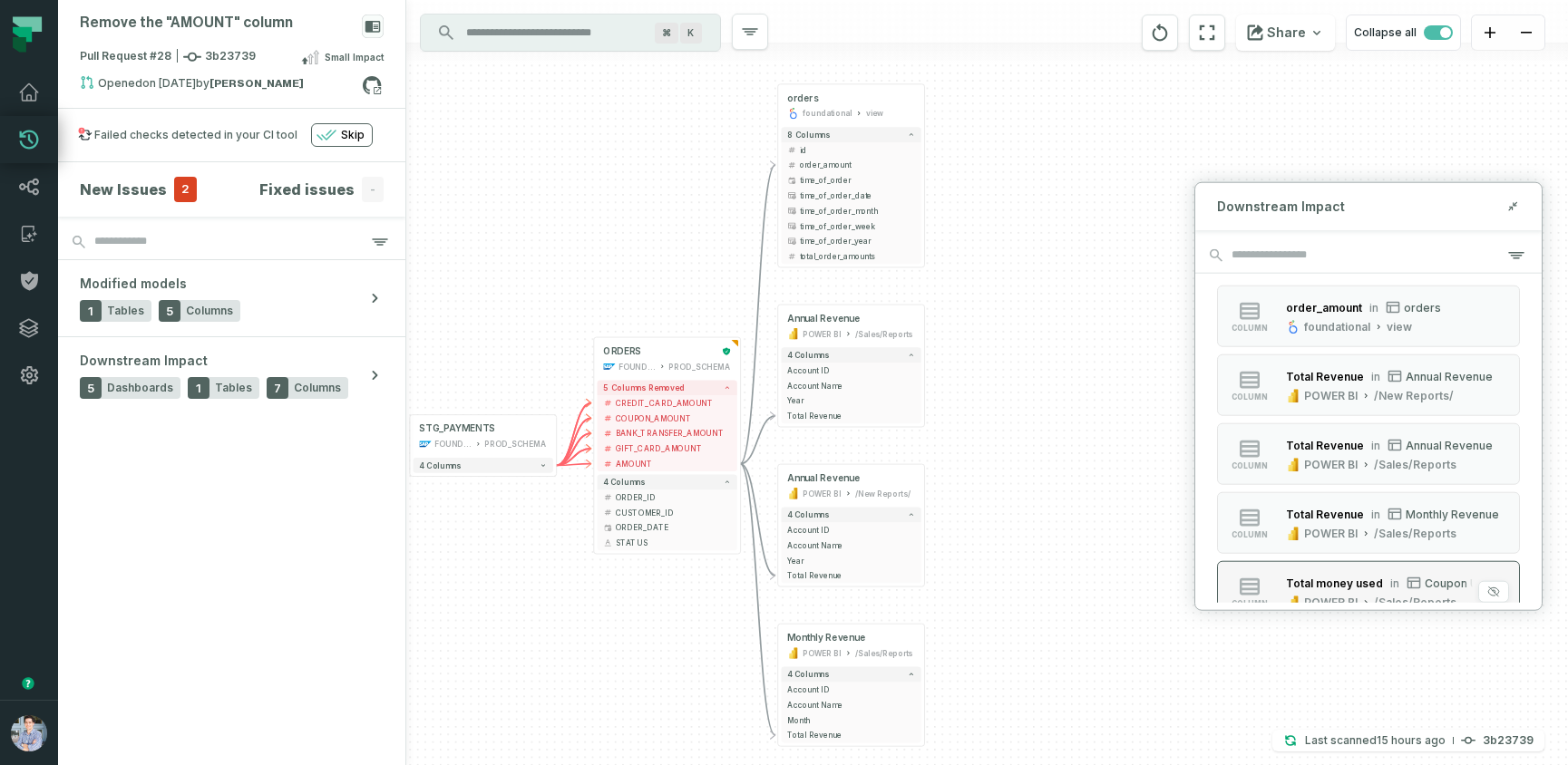
scroll to position [526, 0]
click at [1501, 380] on div "button" at bounding box center [1493, 385] width 31 height 22
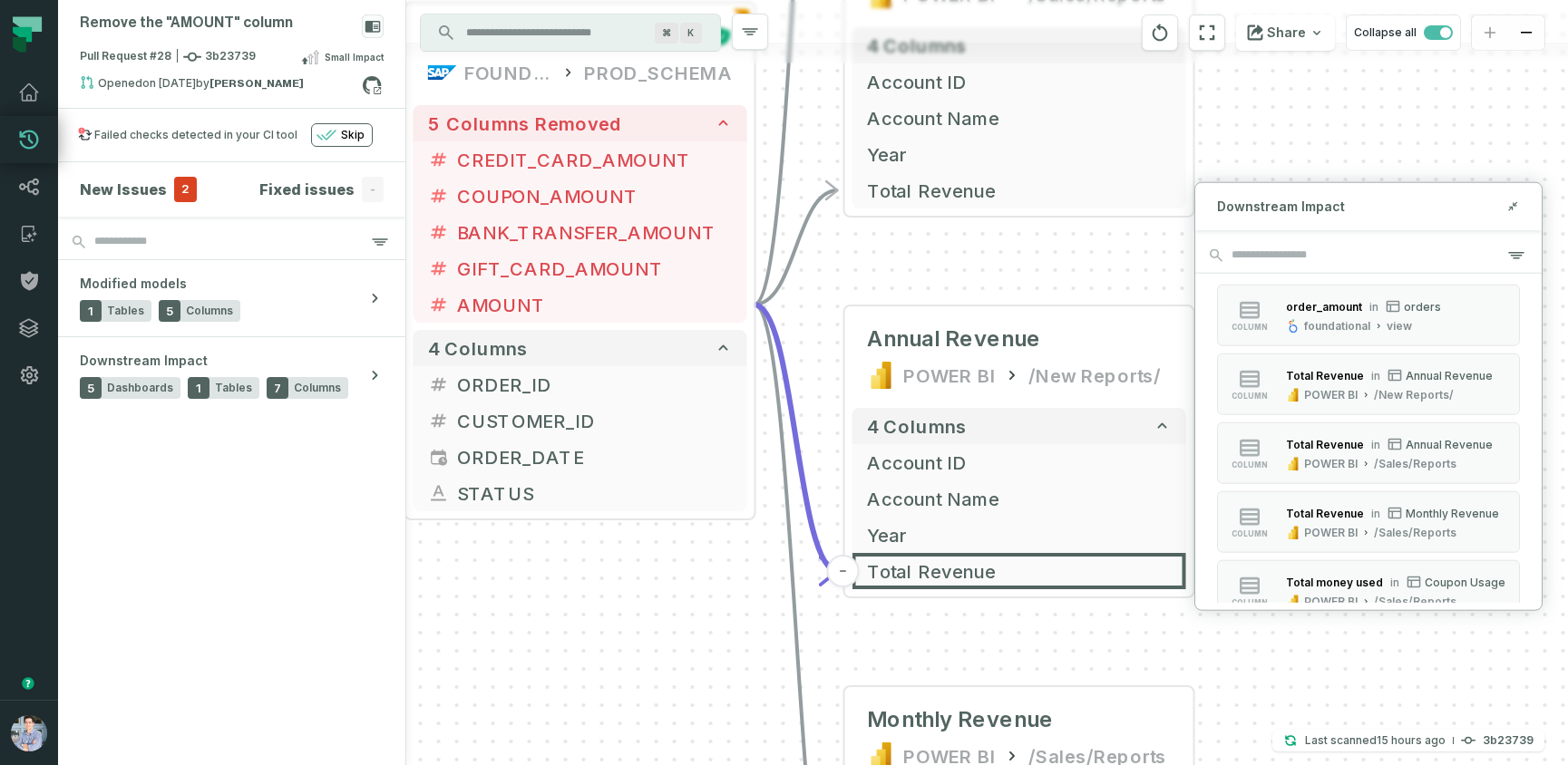
drag, startPoint x: 627, startPoint y: 705, endPoint x: 659, endPoint y: 773, distance: 75.2
click at [659, 764] on html "Pull Requests Dashboard Lineage Catalog Policies Integrations Settings Alon Naf…" at bounding box center [784, 382] width 1568 height 765
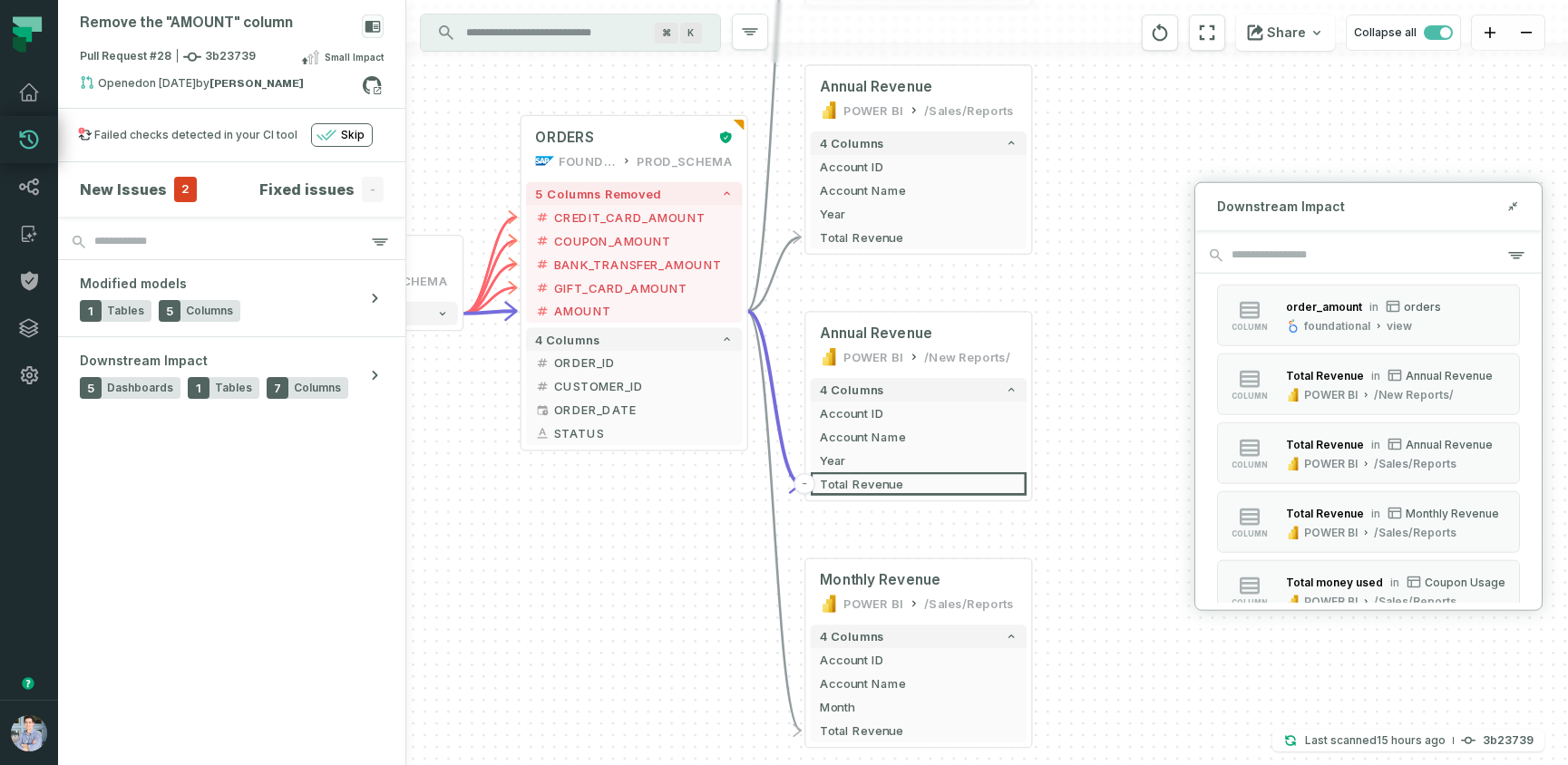
drag, startPoint x: 703, startPoint y: 655, endPoint x: 713, endPoint y: 538, distance: 117.4
click at [713, 538] on div "+ orders foundational view + 8 columns + id - order_amount + time_of_order + ti…" at bounding box center [987, 382] width 1161 height 765
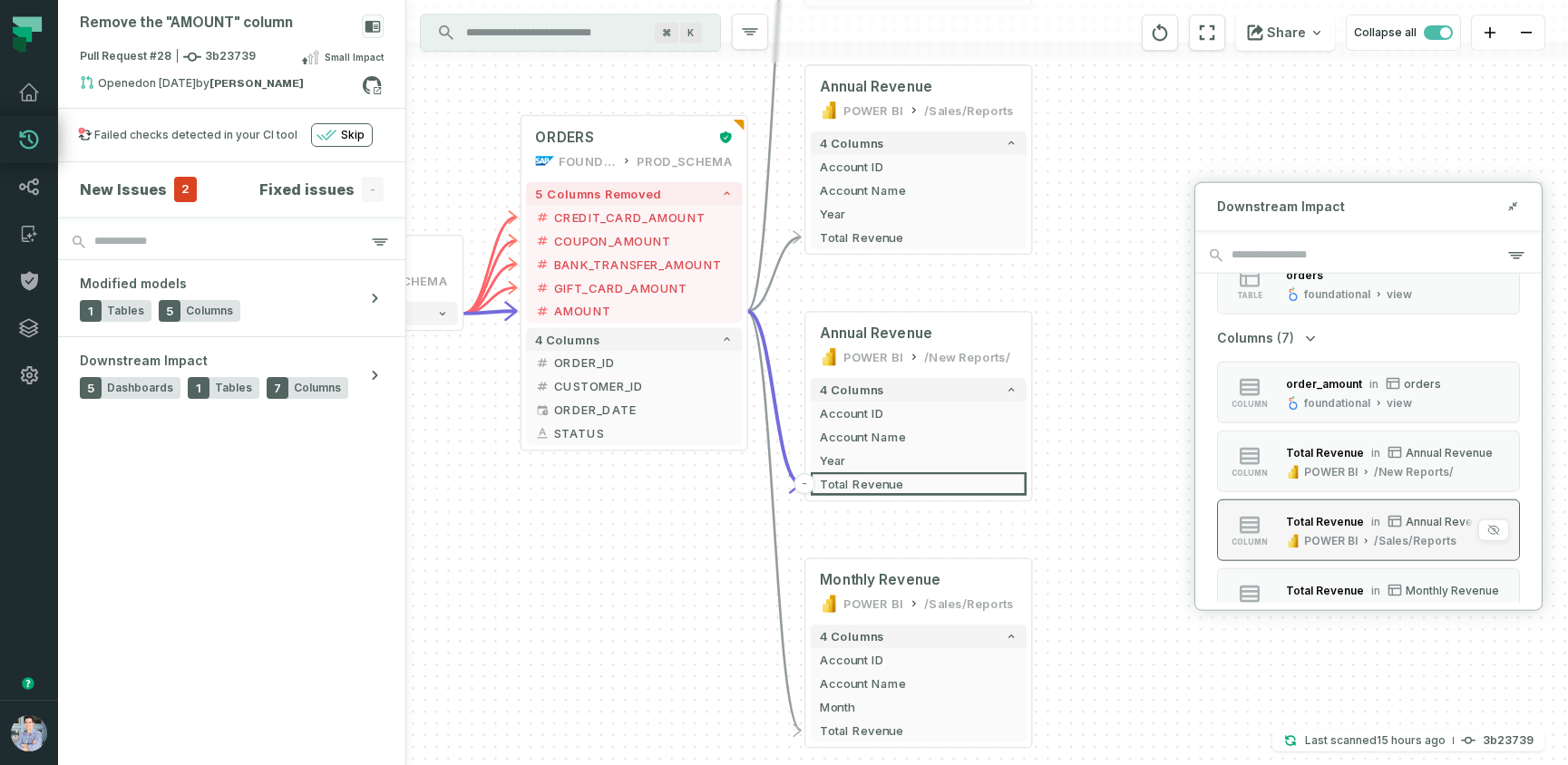
scroll to position [455, 0]
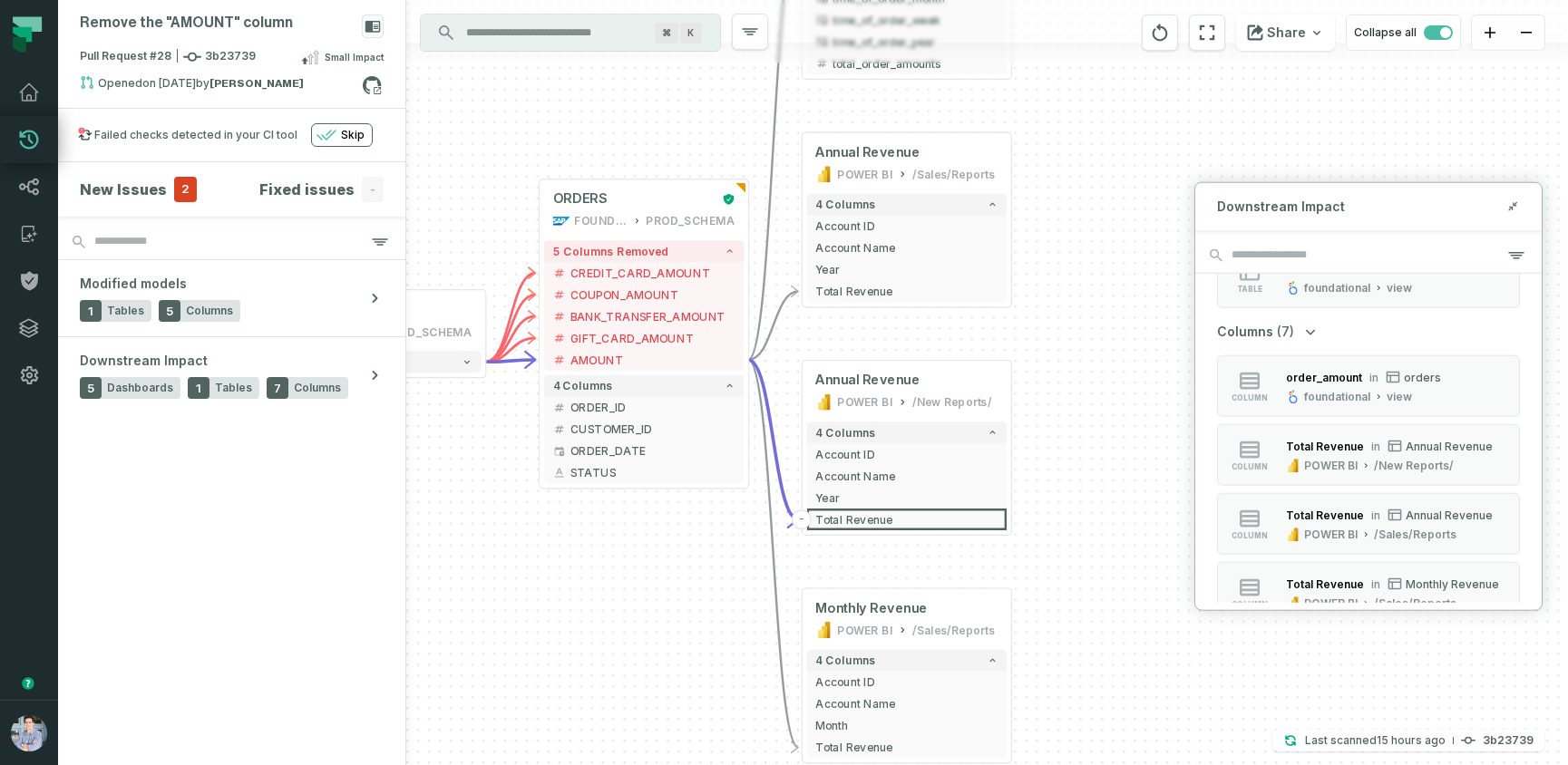
drag, startPoint x: 645, startPoint y: 648, endPoint x: 654, endPoint y: 670, distance: 23.8
click at [654, 670] on div "+ orders foundational view + 8 columns + id - order_amount + time_of_order + ti…" at bounding box center [987, 382] width 1161 height 765
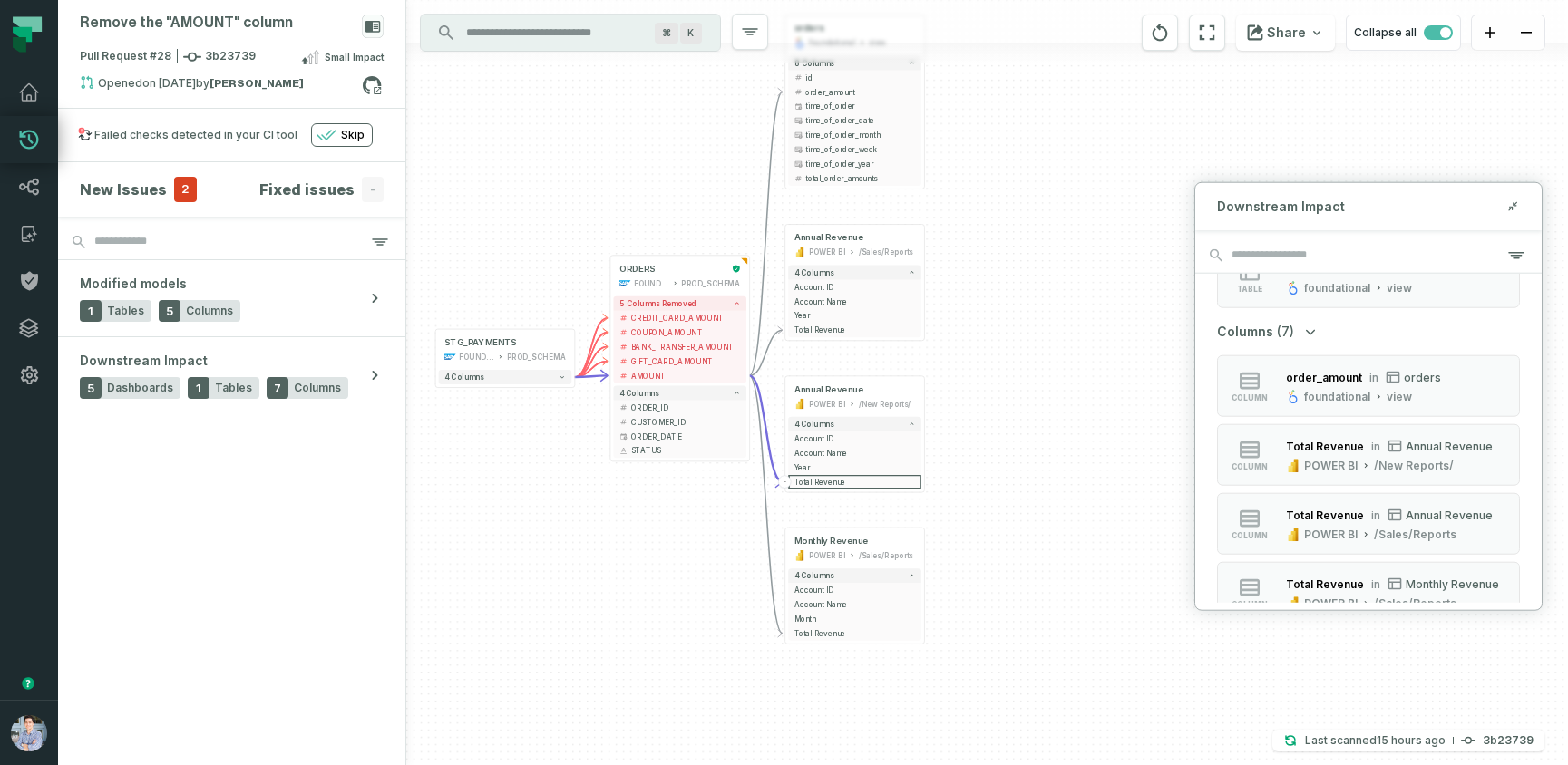
drag, startPoint x: 1009, startPoint y: 559, endPoint x: 1041, endPoint y: 472, distance: 92.7
click at [1041, 472] on div "+ orders foundational view + 8 columns + id - order_amount + time_of_order + ti…" at bounding box center [987, 382] width 1161 height 765
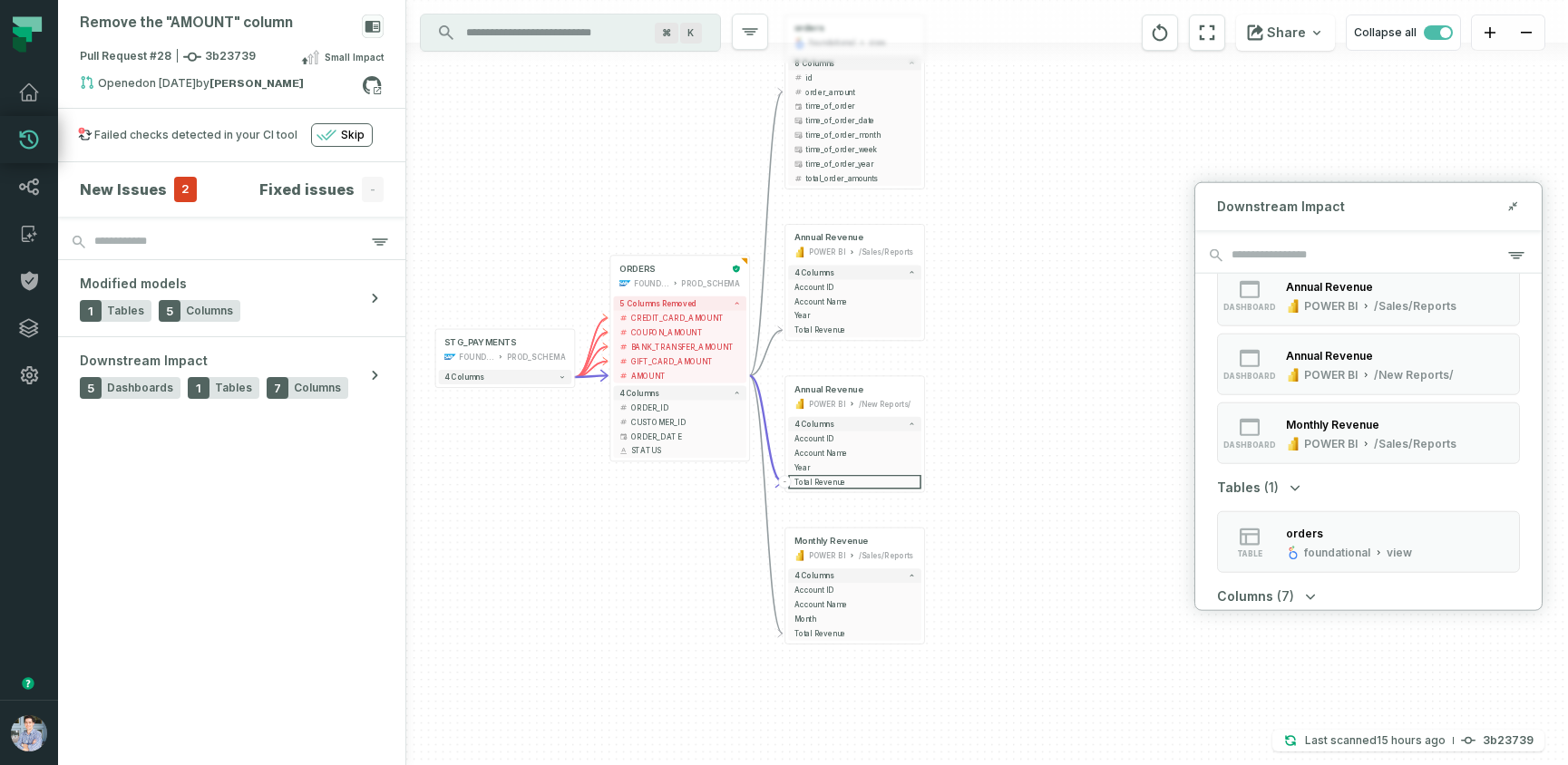
scroll to position [0, 0]
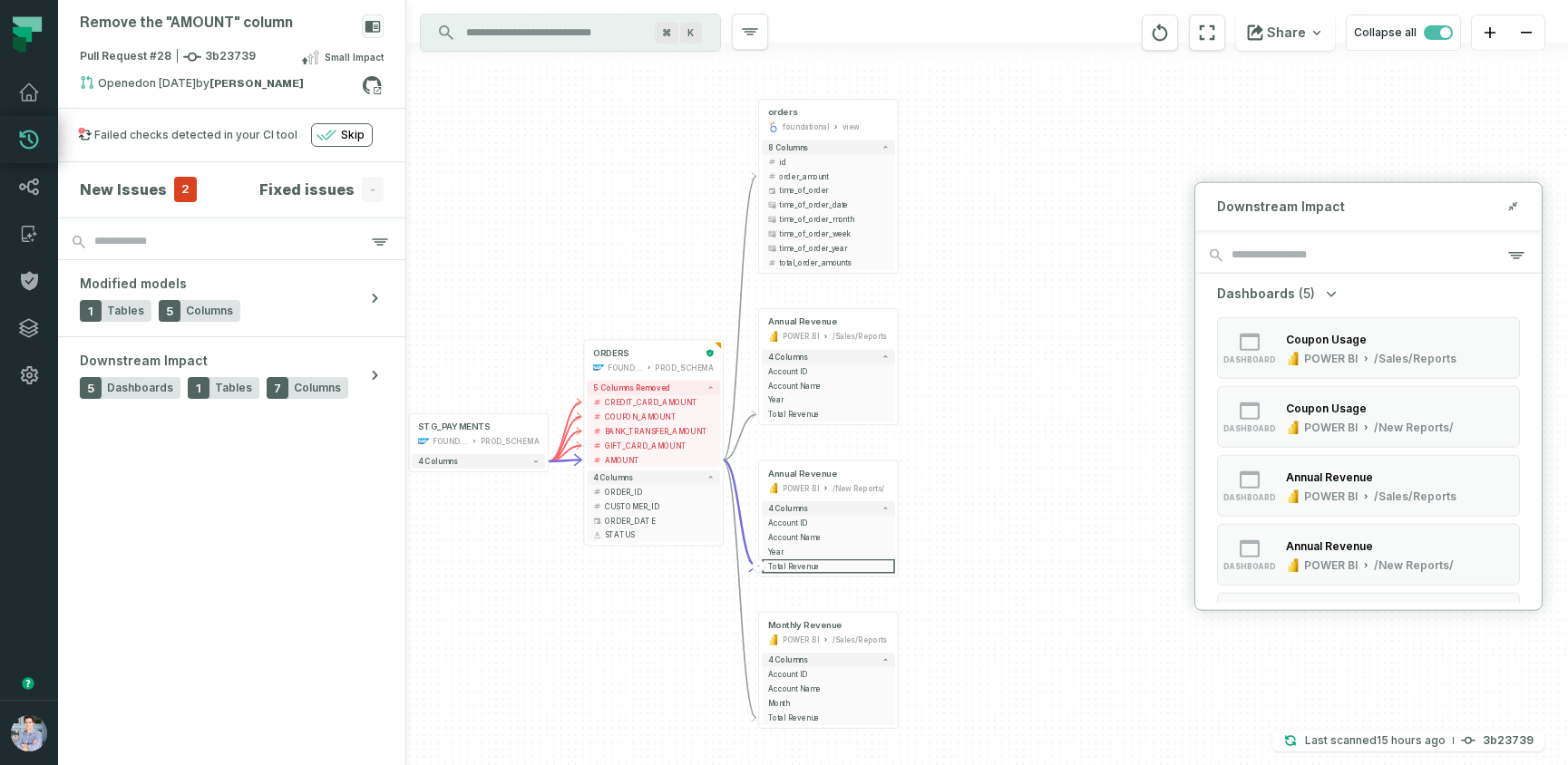
drag, startPoint x: 1060, startPoint y: 501, endPoint x: 1033, endPoint y: 586, distance: 89.2
click at [1033, 586] on div "+ orders foundational view + 8 columns + id - order_amount + time_of_order + ti…" at bounding box center [987, 382] width 1161 height 765
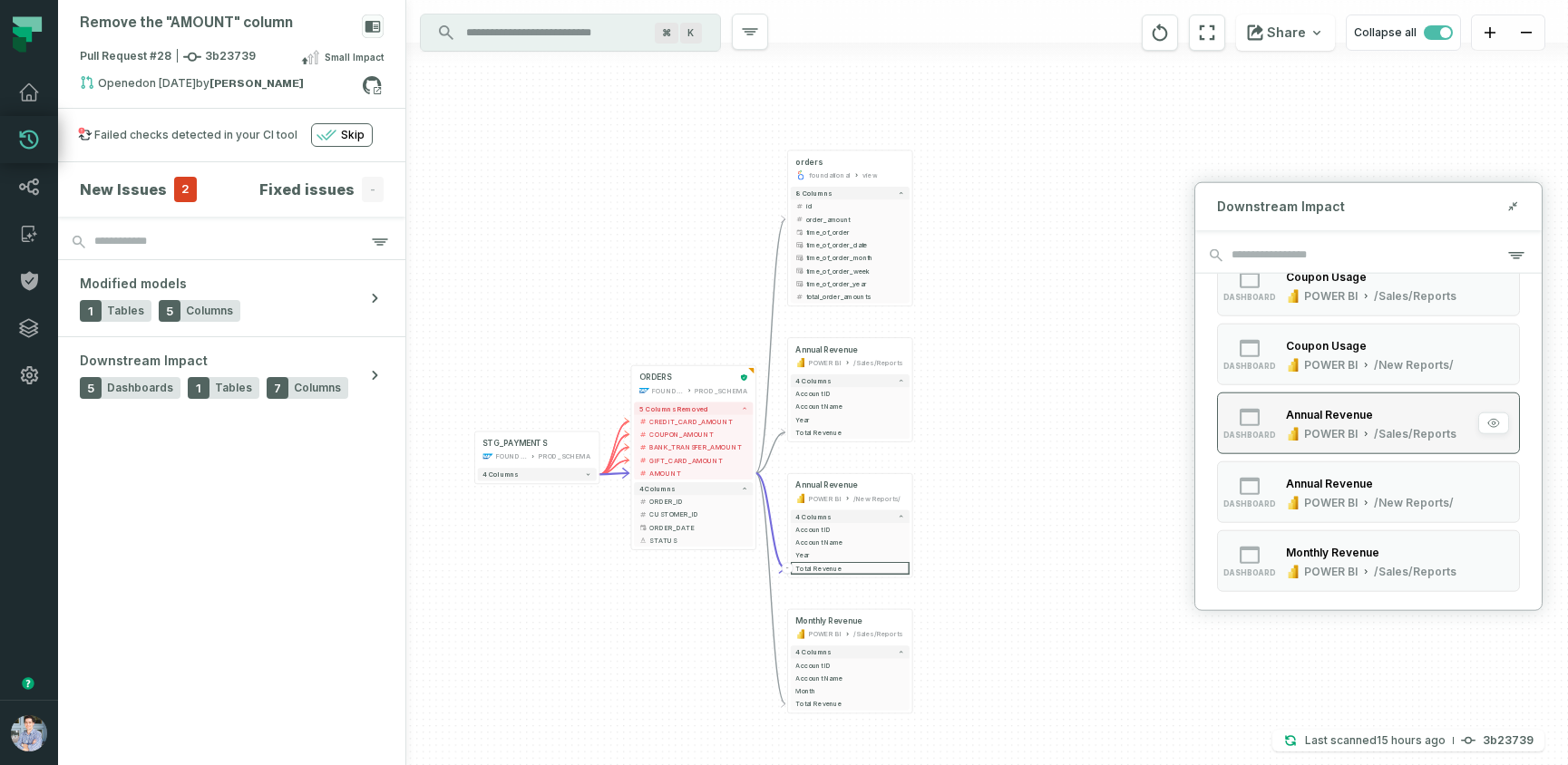
scroll to position [61, 0]
click at [688, 380] on div "ORDERS" at bounding box center [687, 377] width 96 height 10
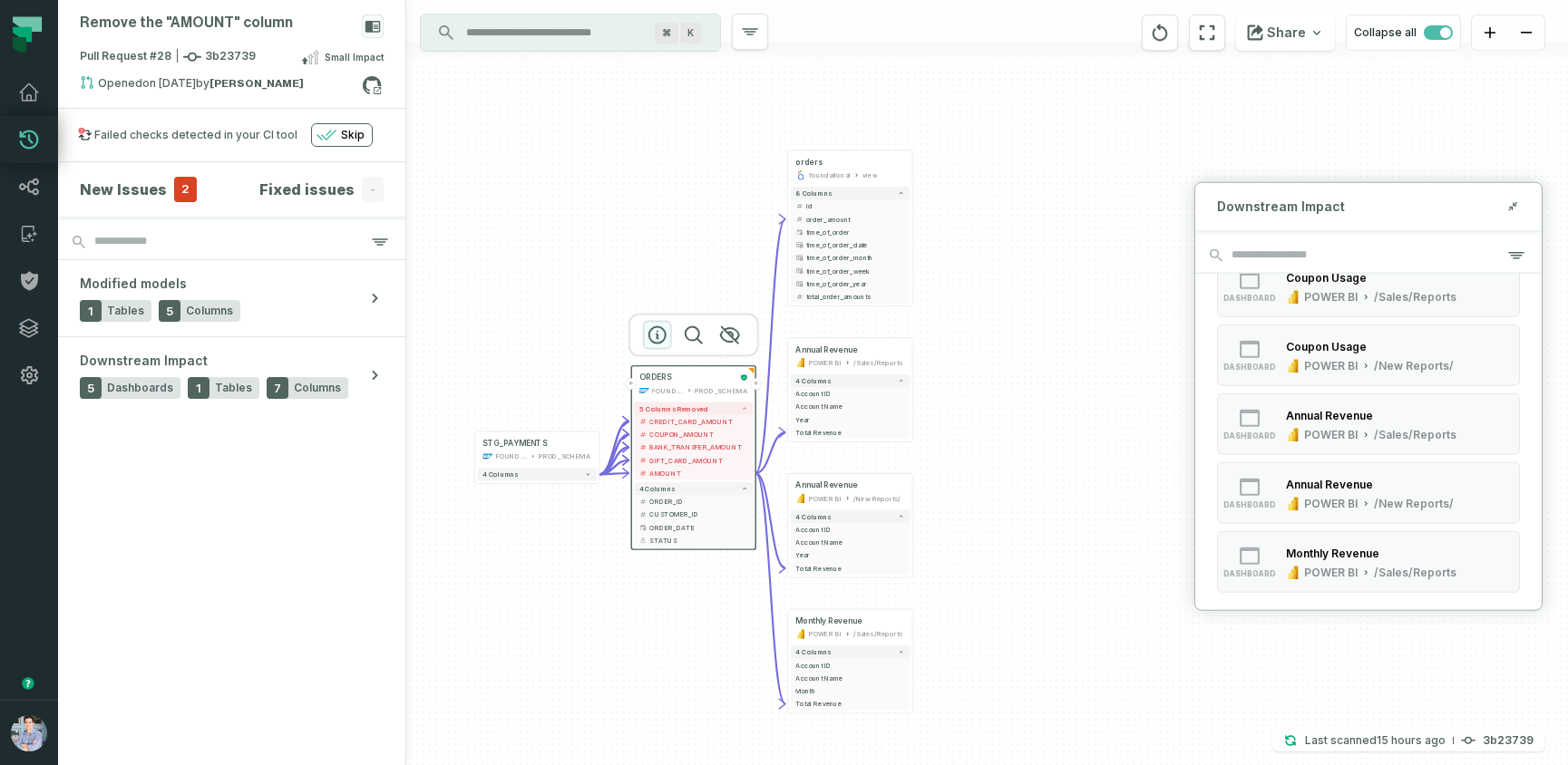
click at [662, 327] on icon "button" at bounding box center [657, 335] width 16 height 16
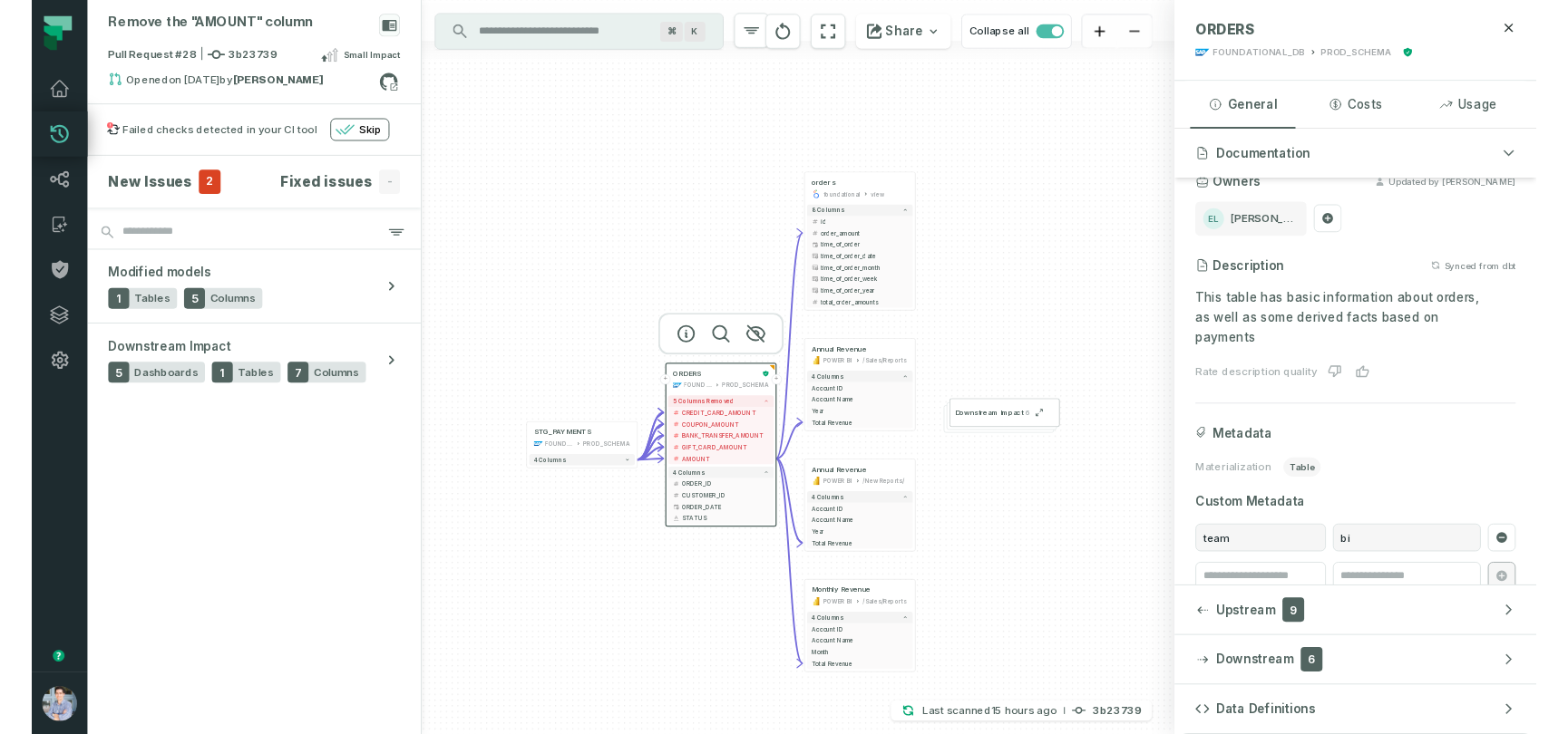
scroll to position [90, 0]
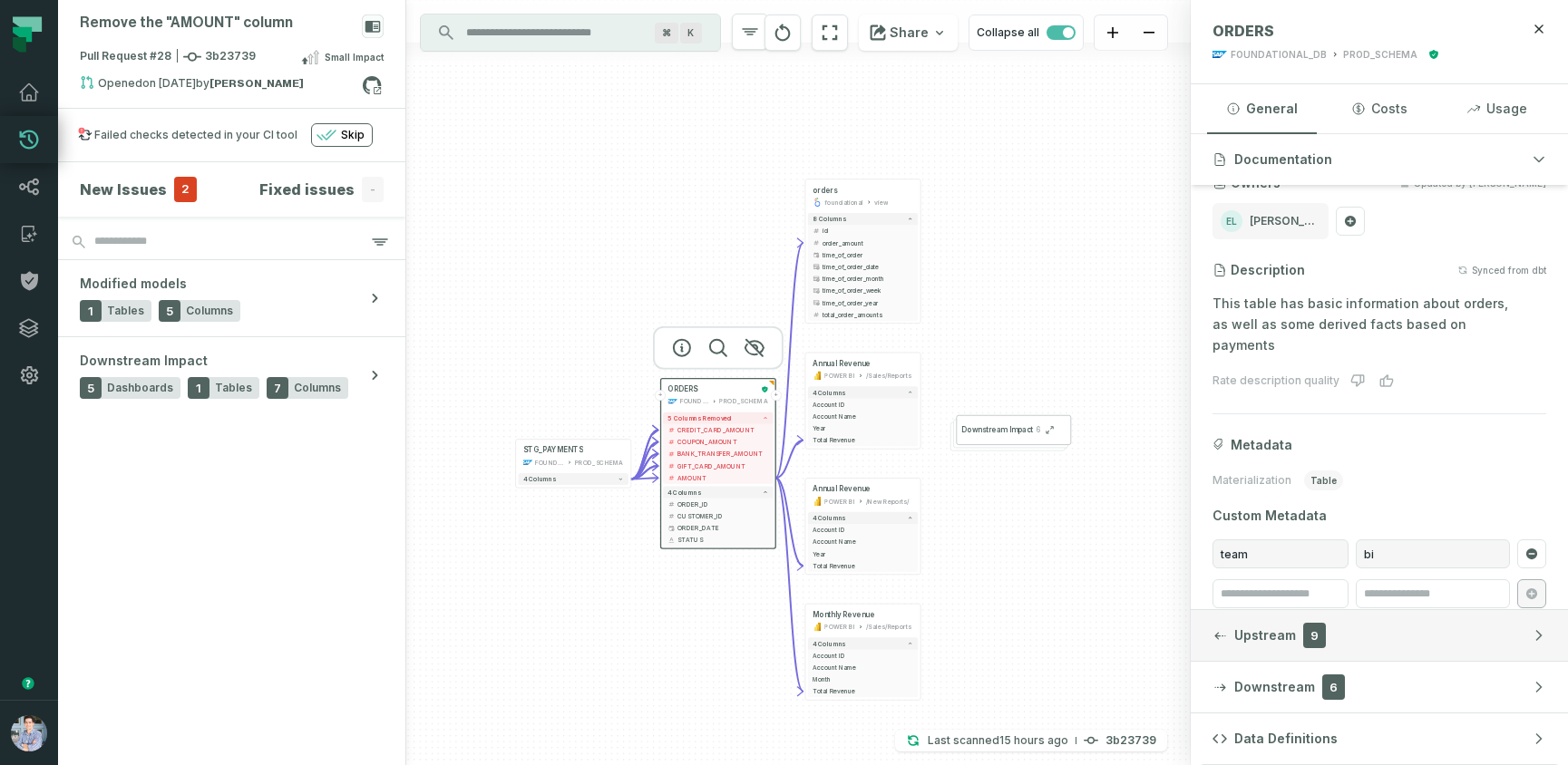
click at [1539, 632] on icon "button" at bounding box center [1539, 635] width 5 height 10
